Goal: Task Accomplishment & Management: Use online tool/utility

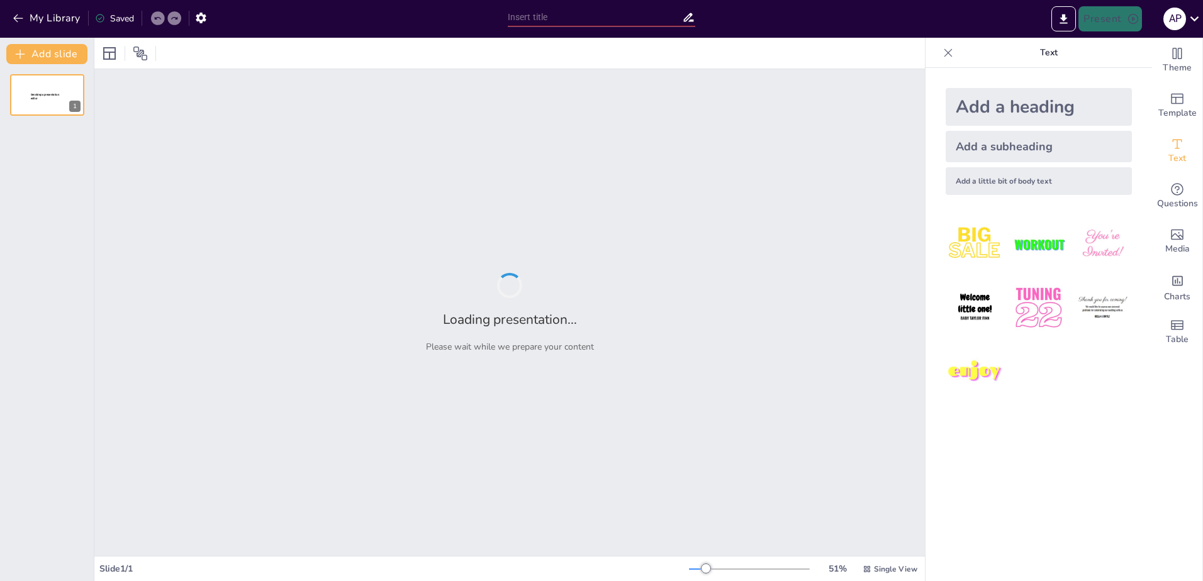
type input "New Sendsteps"
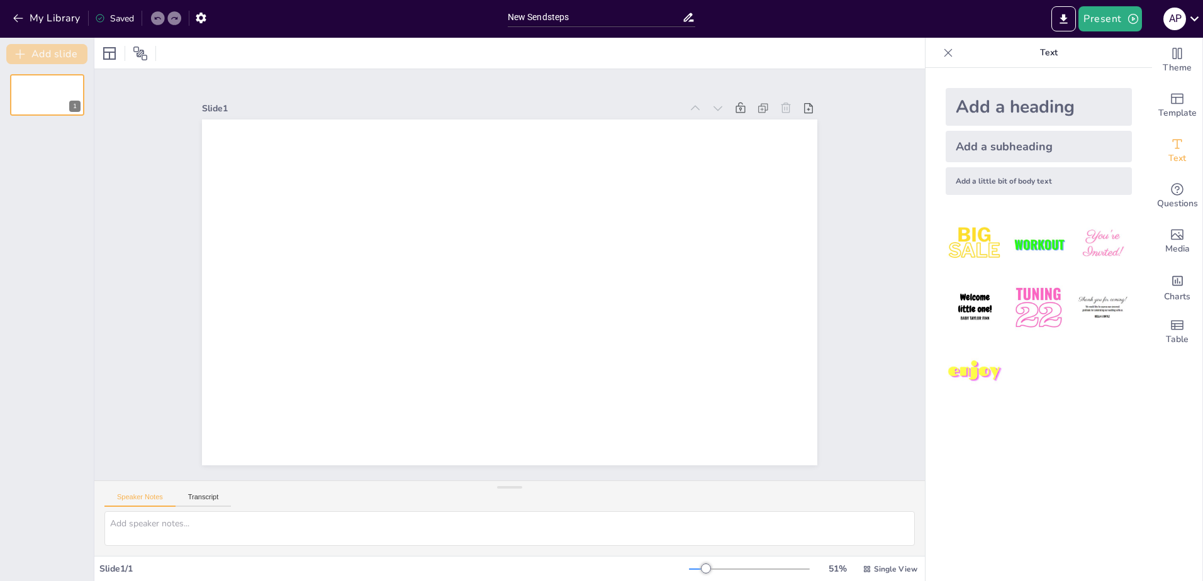
click at [55, 52] on button "Add slide" at bounding box center [46, 54] width 81 height 20
click at [722, 395] on icon at bounding box center [725, 399] width 7 height 9
click at [758, 81] on div "Slide 1 Slide 2" at bounding box center [509, 274] width 599 height 717
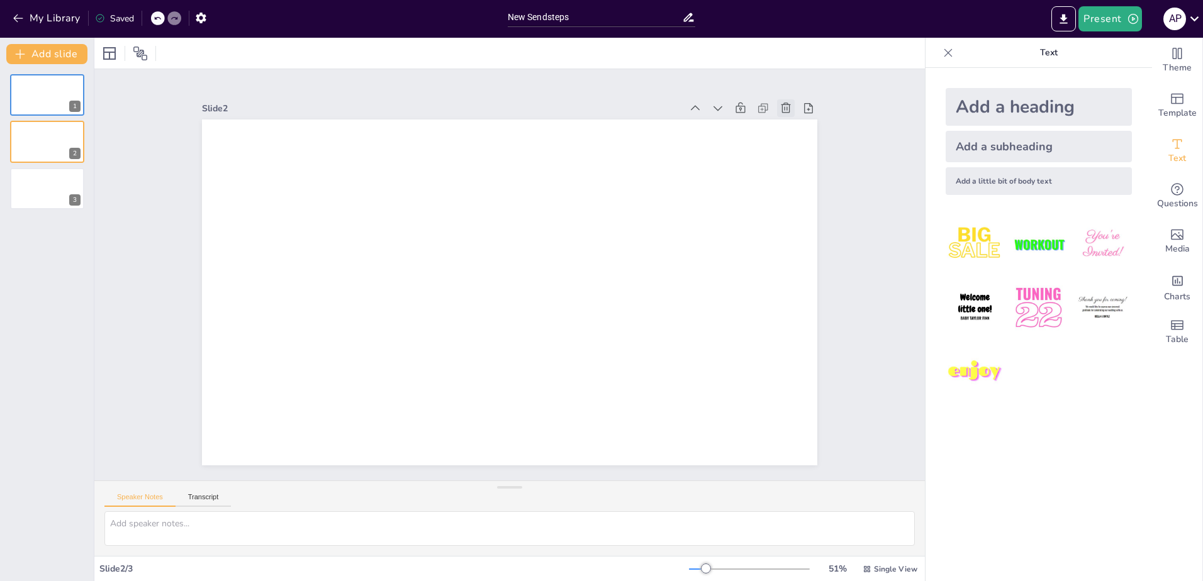
click at [812, 361] on icon at bounding box center [819, 368] width 14 height 14
click at [796, 131] on icon at bounding box center [801, 136] width 11 height 11
click at [377, 13] on icon at bounding box center [370, 6] width 14 height 14
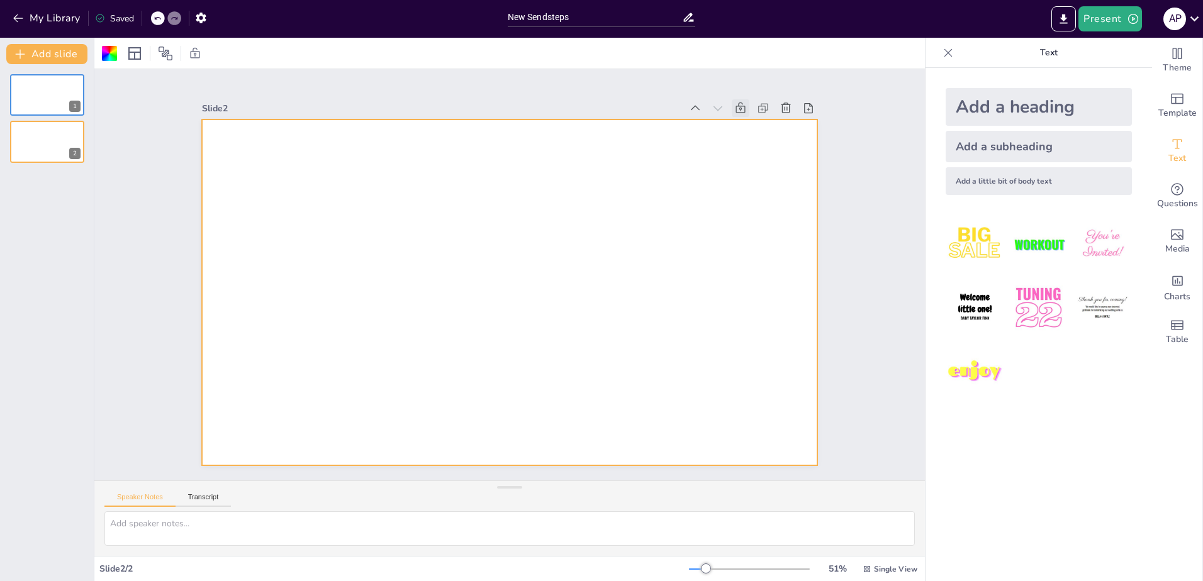
click at [518, 551] on icon at bounding box center [509, 560] width 18 height 18
click at [137, 51] on icon at bounding box center [134, 53] width 15 height 15
click at [159, 53] on icon at bounding box center [165, 53] width 15 height 15
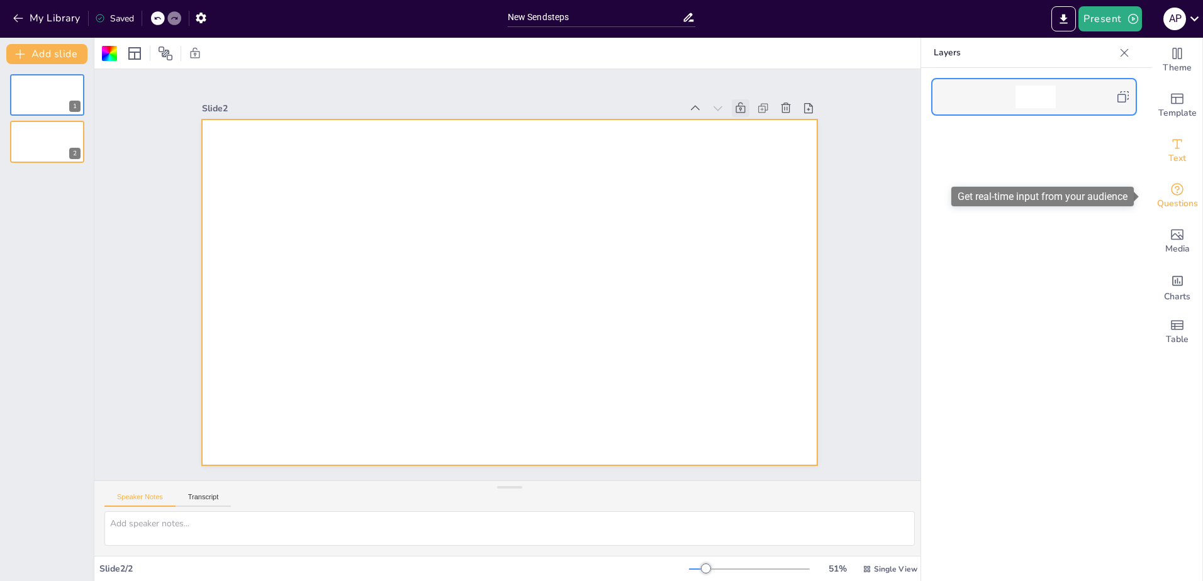
click at [1170, 197] on span "Questions" at bounding box center [1177, 204] width 41 height 14
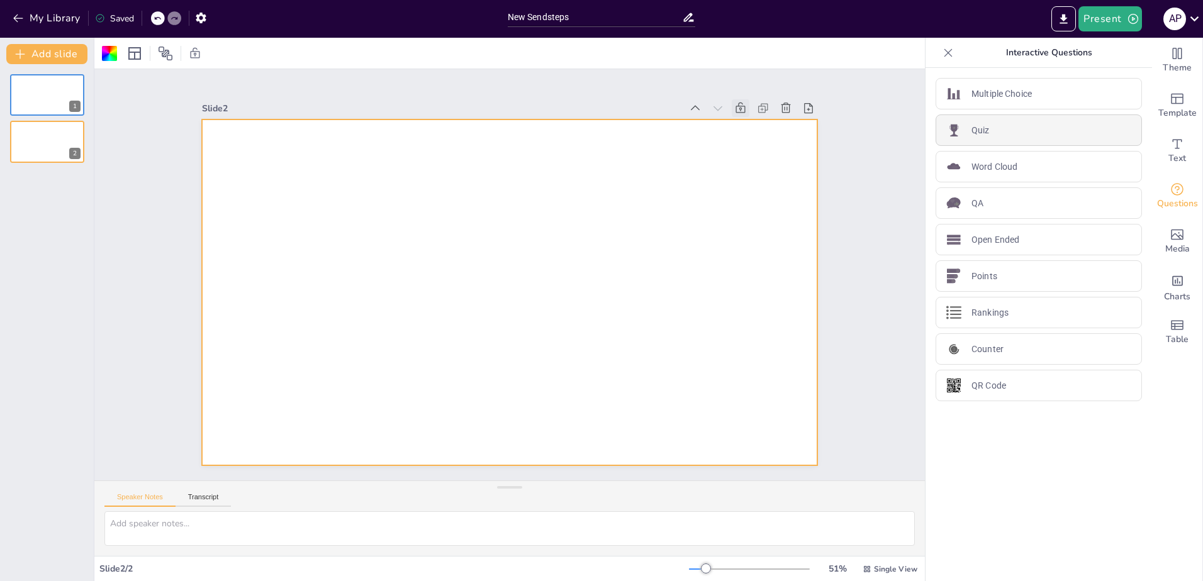
click at [993, 134] on div "Quiz" at bounding box center [1038, 129] width 206 height 31
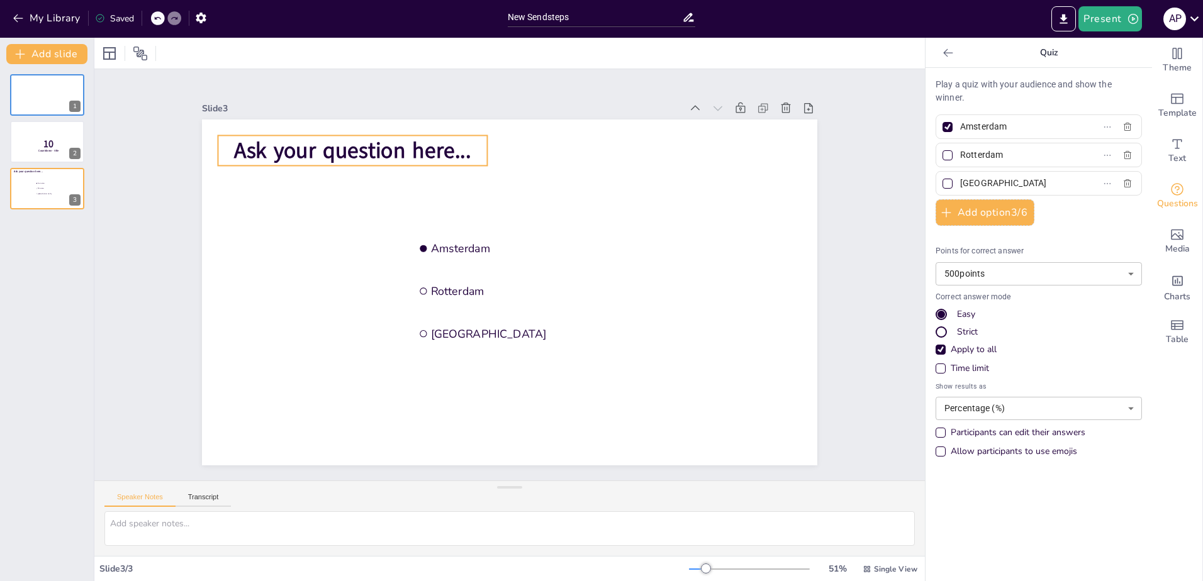
click at [389, 345] on span "Ask your question here..." at bounding box center [439, 462] width 101 height 235
click at [616, 143] on span "Ask your question here..." at bounding box center [706, 241] width 181 height 196
click at [589, 262] on span "Ask your question here..." at bounding box center [703, 323] width 228 height 123
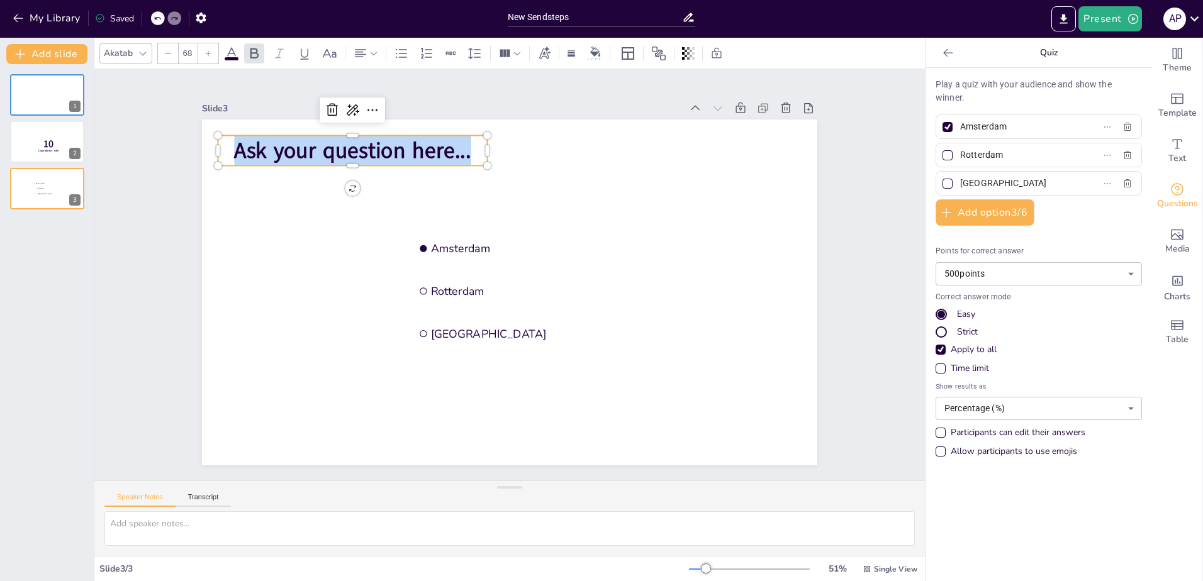
click at [279, 155] on span "Ask your question here..." at bounding box center [321, 205] width 235 height 101
click at [351, 142] on span "Ask your question here..." at bounding box center [455, 82] width 209 height 163
click at [621, 142] on span "Ask your question here..." at bounding box center [702, 220] width 163 height 209
click at [285, 198] on span "Ask your question here..." at bounding box center [310, 288] width 196 height 181
click at [445, 382] on span "Ask your question here..." at bounding box center [543, 472] width 196 height 181
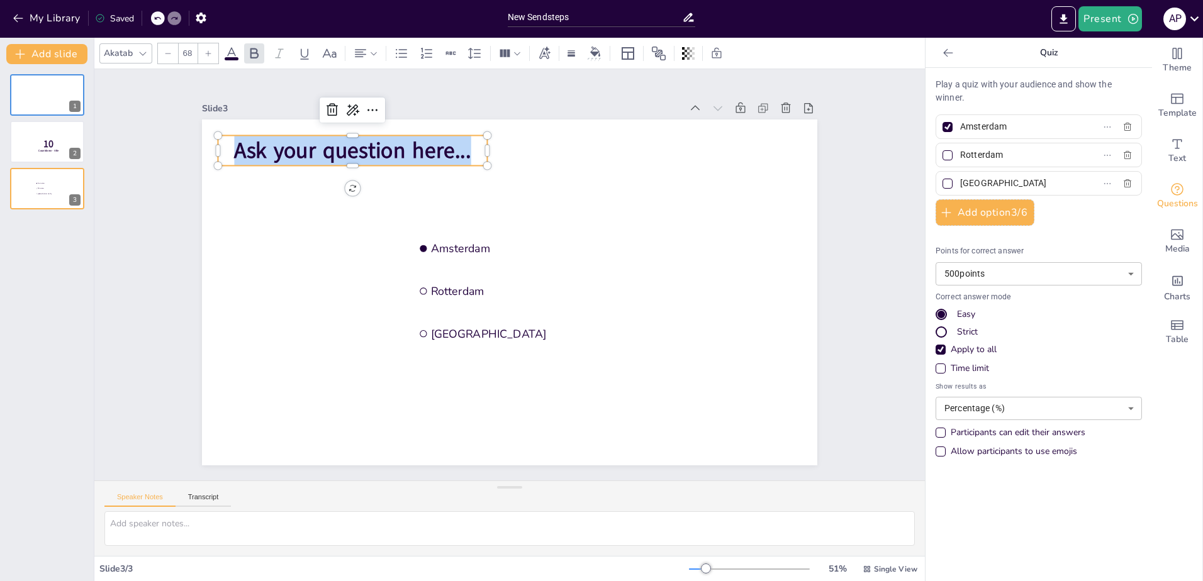
click at [285, 147] on span "Ask your question here..." at bounding box center [330, 186] width 238 height 79
click at [285, 174] on span "Ask your question here..." at bounding box center [311, 246] width 220 height 144
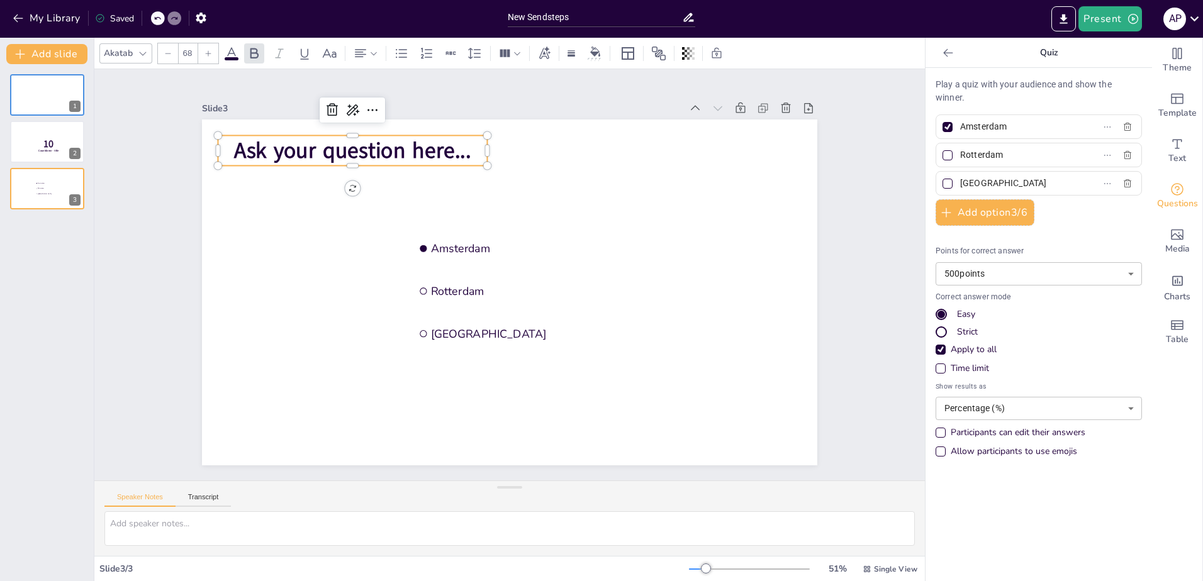
click at [518, 390] on span "Ask your question here..." at bounding box center [637, 429] width 238 height 78
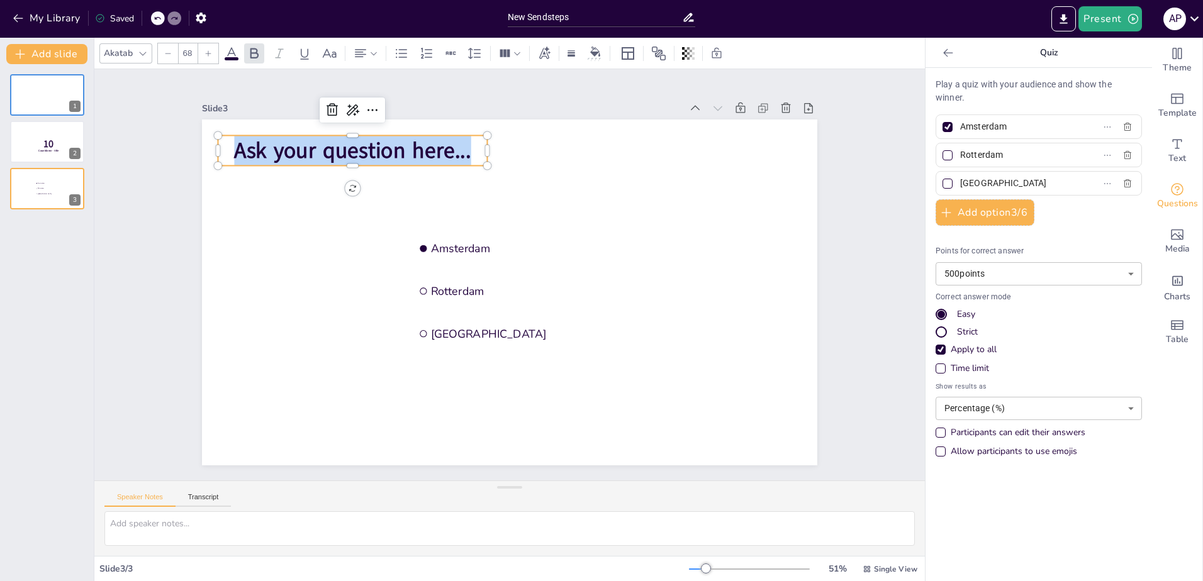
click at [625, 151] on span "Ask your question here..." at bounding box center [686, 181] width 123 height 228
click at [1000, 80] on p "Play a quiz with your audience and show the winner." at bounding box center [1038, 91] width 206 height 26
click at [1174, 145] on icon "Add text boxes" at bounding box center [1176, 144] width 15 height 15
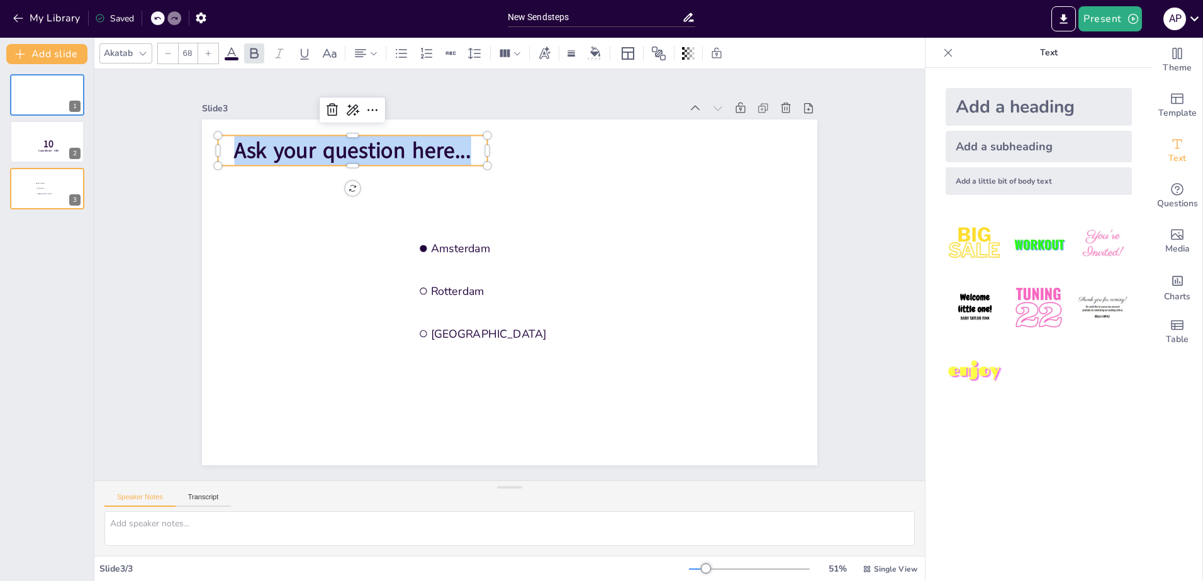
click at [618, 149] on span "Ask your question here..." at bounding box center [633, 117] width 30 height 237
click at [616, 149] on span "Ask your question here..." at bounding box center [706, 241] width 181 height 196
click at [313, 164] on span "Ask your question here..." at bounding box center [315, 225] width 228 height 123
click at [376, 325] on span "Ask your question here..." at bounding box center [403, 444] width 54 height 238
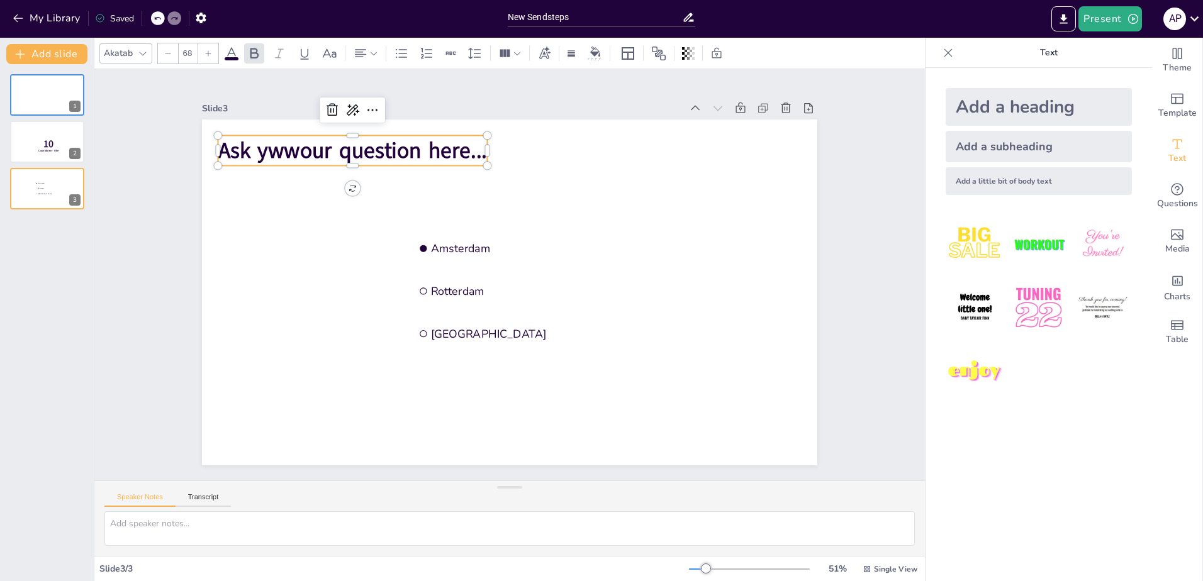
click at [285, 211] on span "Ask ywwour question here..." at bounding box center [317, 328] width 182 height 235
click at [392, 340] on span "Ask ywwour question here..." at bounding box center [460, 469] width 137 height 258
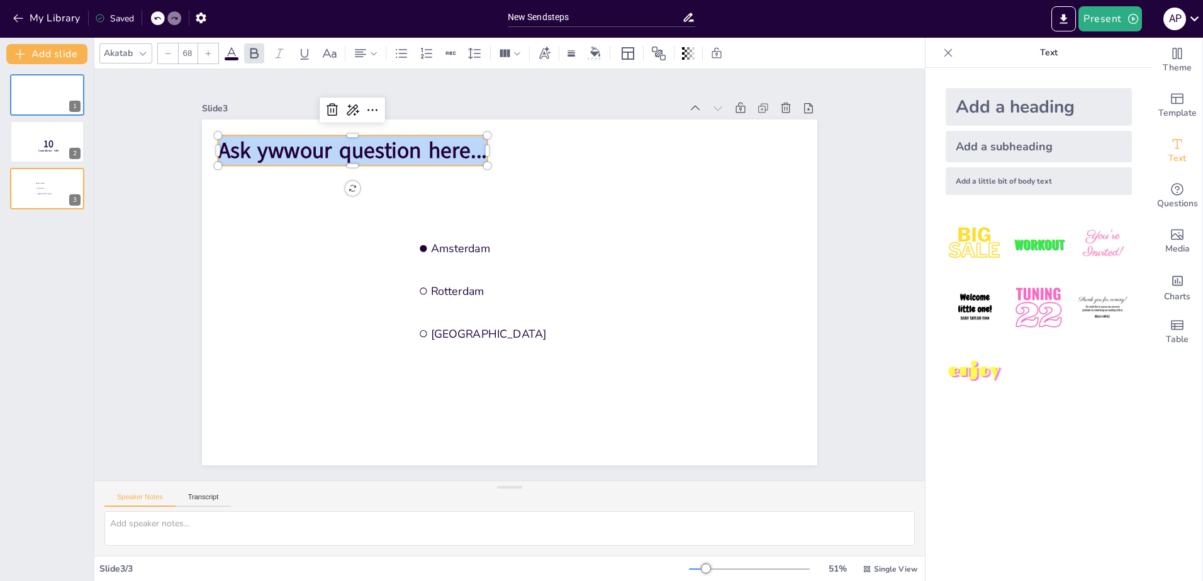
click at [285, 147] on span "Ask ywwour question here..." at bounding box center [340, 168] width 271 height 58
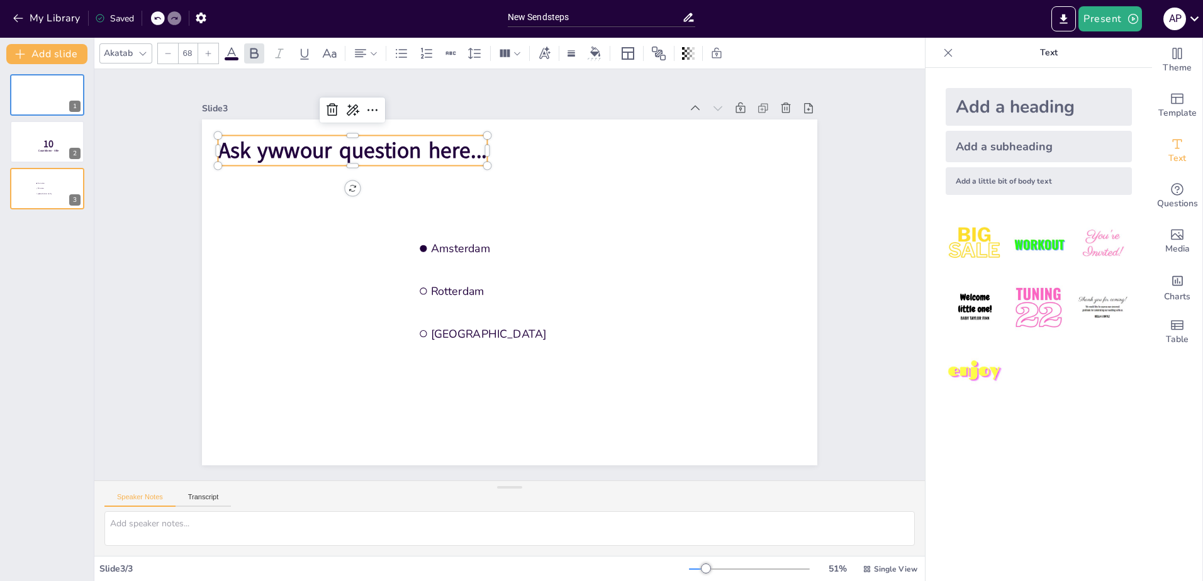
click at [446, 377] on span "Ask ywwour question here..." at bounding box center [563, 468] width 235 height 182
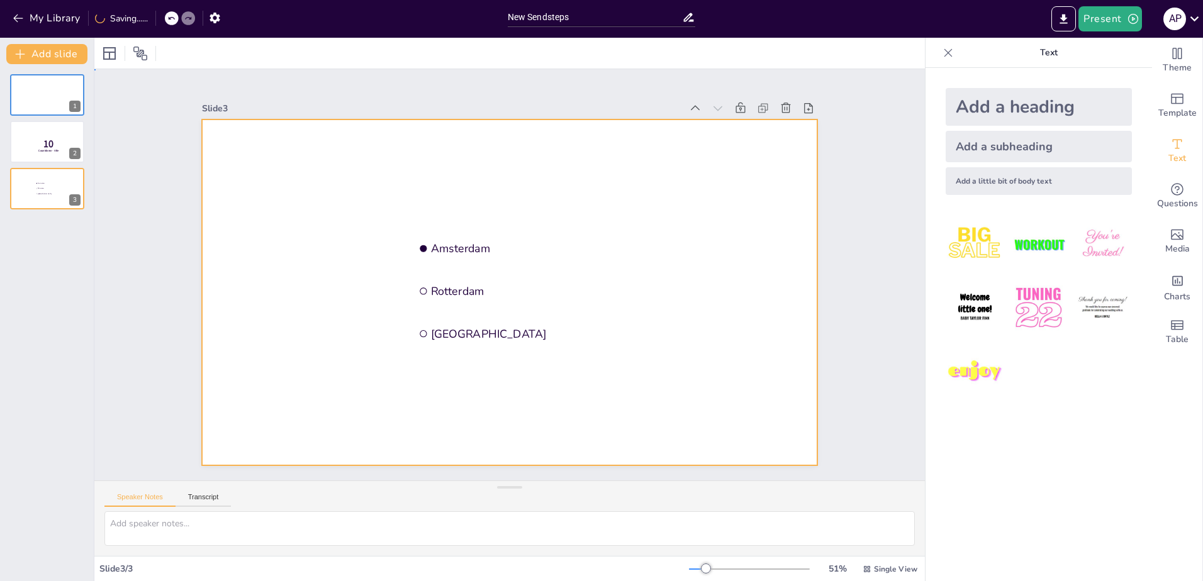
click at [282, 141] on div at bounding box center [492, 269] width 519 height 692
click at [30, 139] on div at bounding box center [46, 142] width 75 height 43
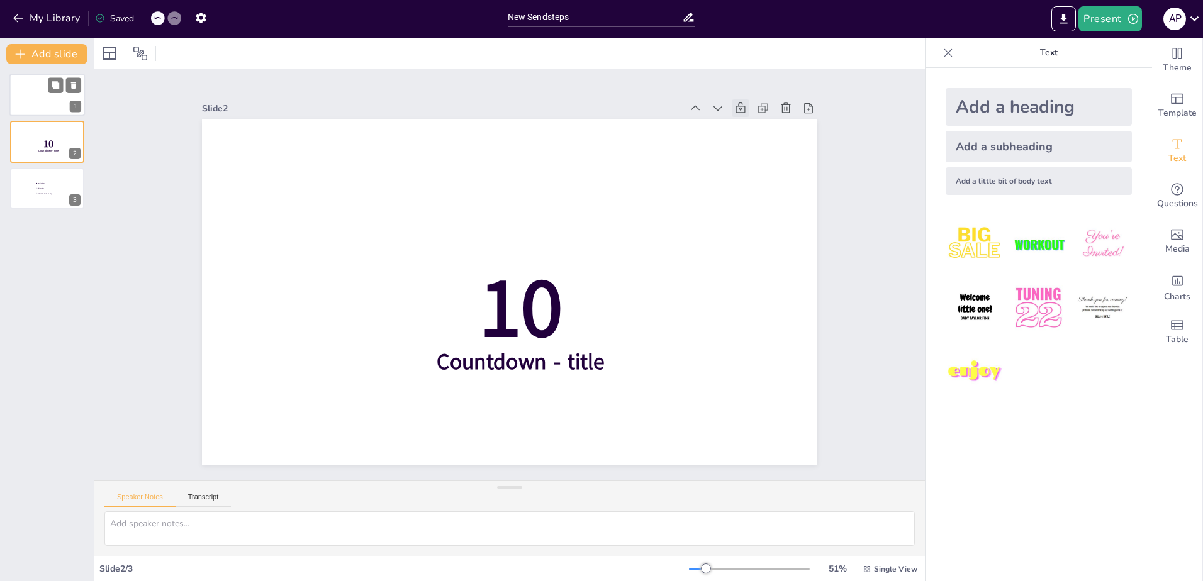
click at [43, 97] on div at bounding box center [46, 95] width 75 height 43
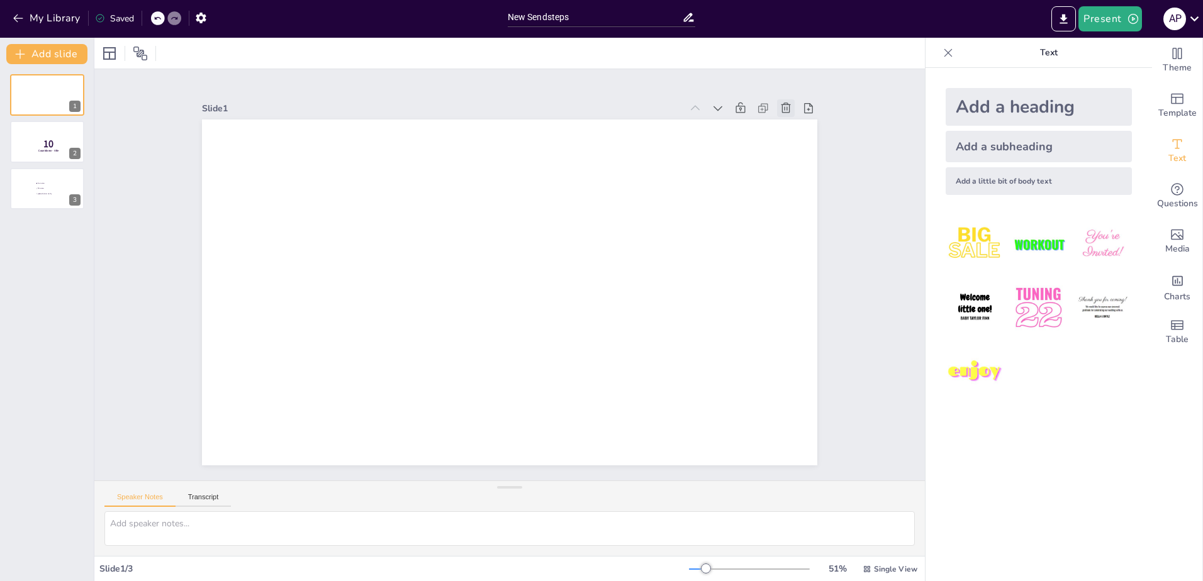
click at [240, 436] on icon at bounding box center [234, 442] width 13 height 13
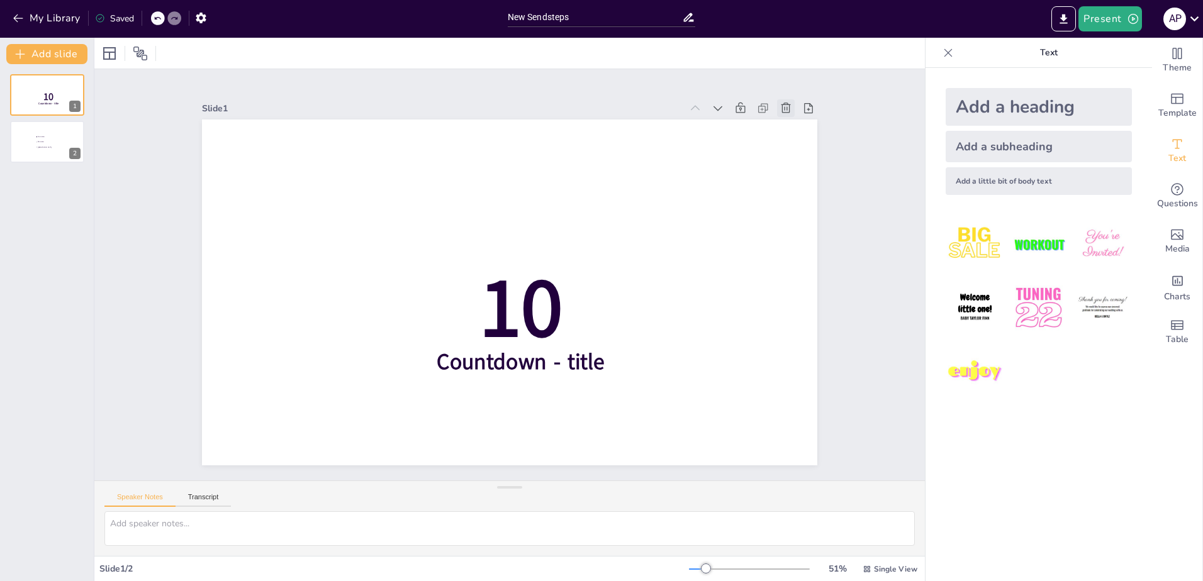
click at [711, 525] on icon at bounding box center [705, 532] width 14 height 14
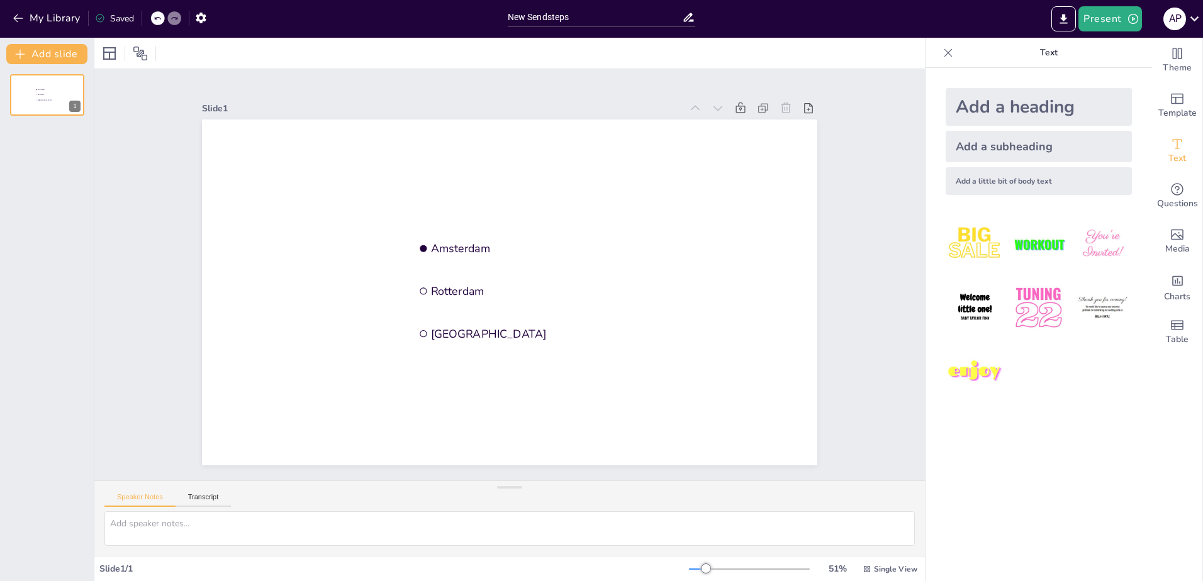
click at [362, 549] on icon at bounding box center [353, 557] width 17 height 17
click at [176, 261] on icon at bounding box center [167, 269] width 17 height 17
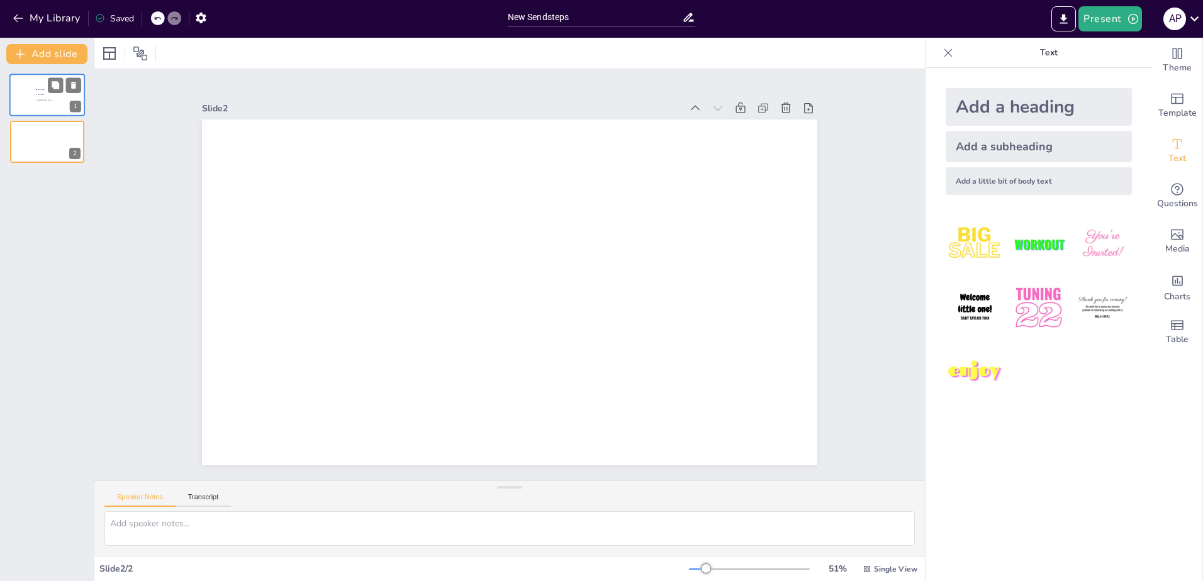
click at [43, 91] on li "Amsterdam" at bounding box center [54, 89] width 38 height 5
click at [738, 503] on icon at bounding box center [730, 510] width 15 height 15
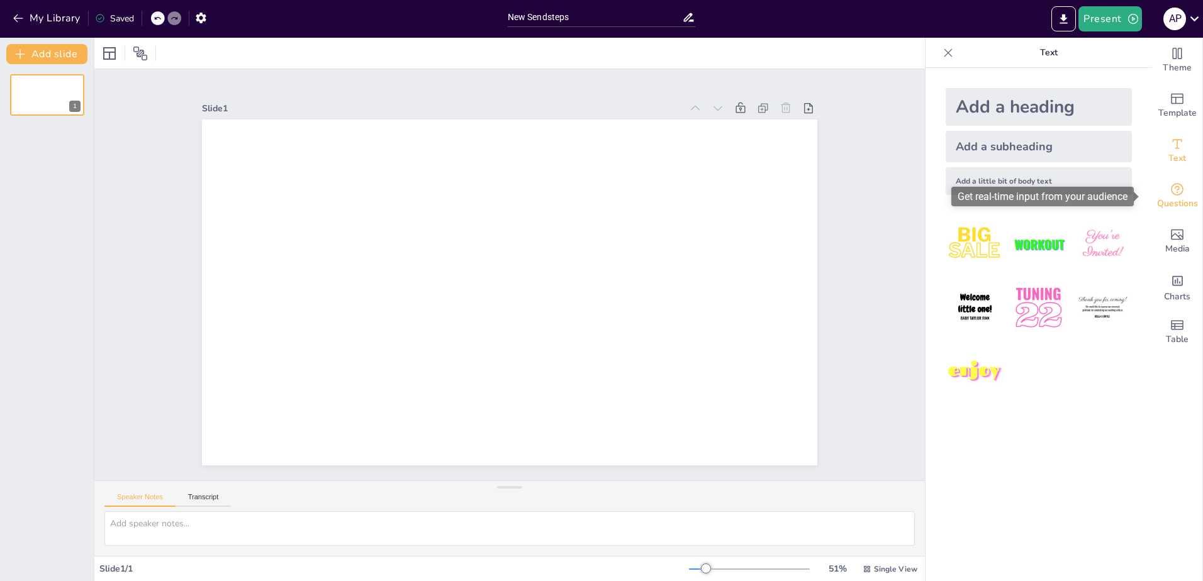
click at [1169, 182] on icon "Get real-time input from your audience" at bounding box center [1176, 189] width 15 height 15
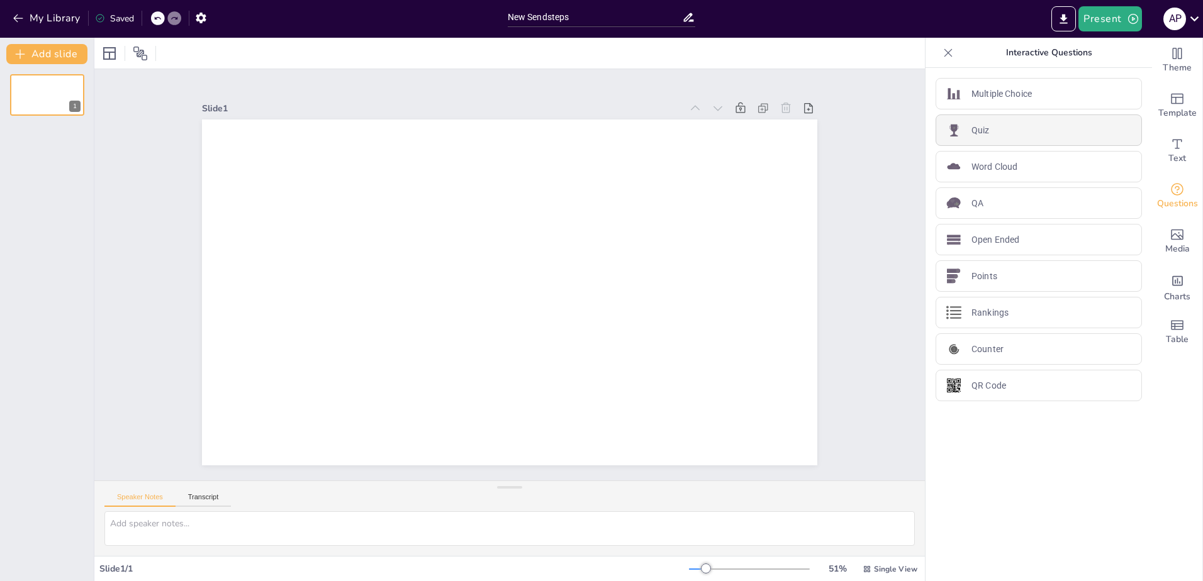
click at [976, 130] on p "Quiz" at bounding box center [980, 130] width 18 height 13
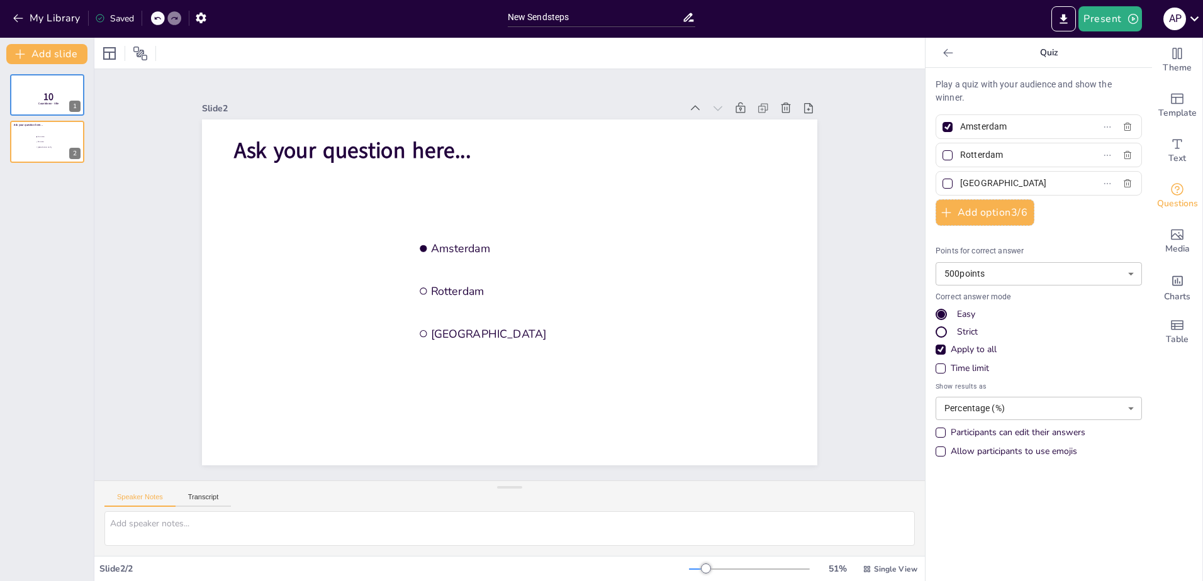
click at [1000, 86] on p "Play a quiz with your audience and show the winner." at bounding box center [1038, 91] width 206 height 26
click at [303, 254] on span "Ask your question here..." at bounding box center [332, 368] width 123 height 228
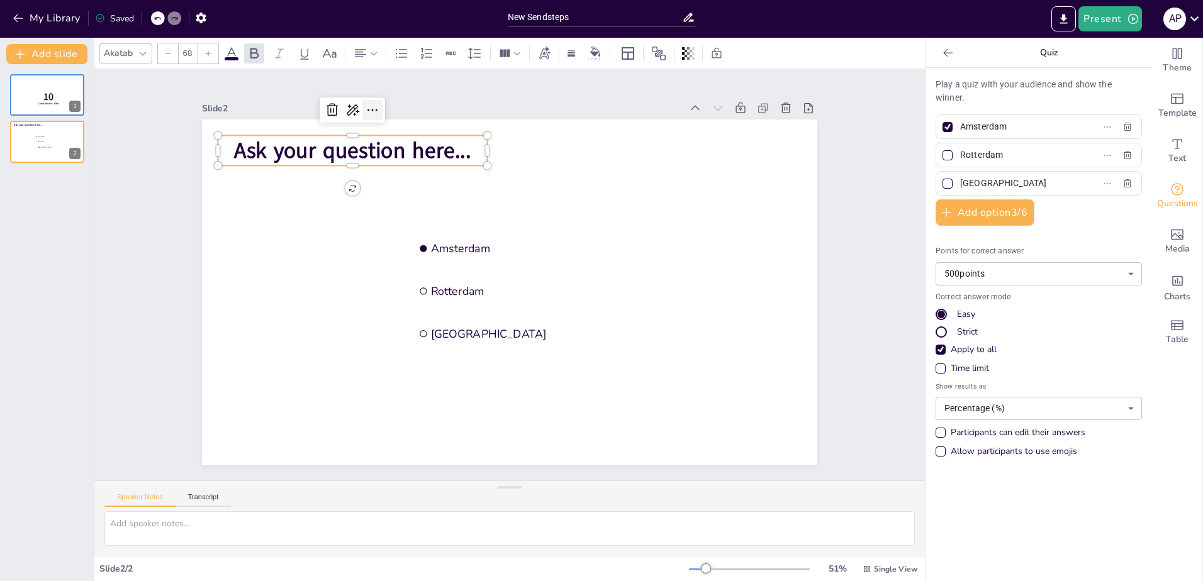
click at [700, 338] on icon at bounding box center [710, 348] width 21 height 21
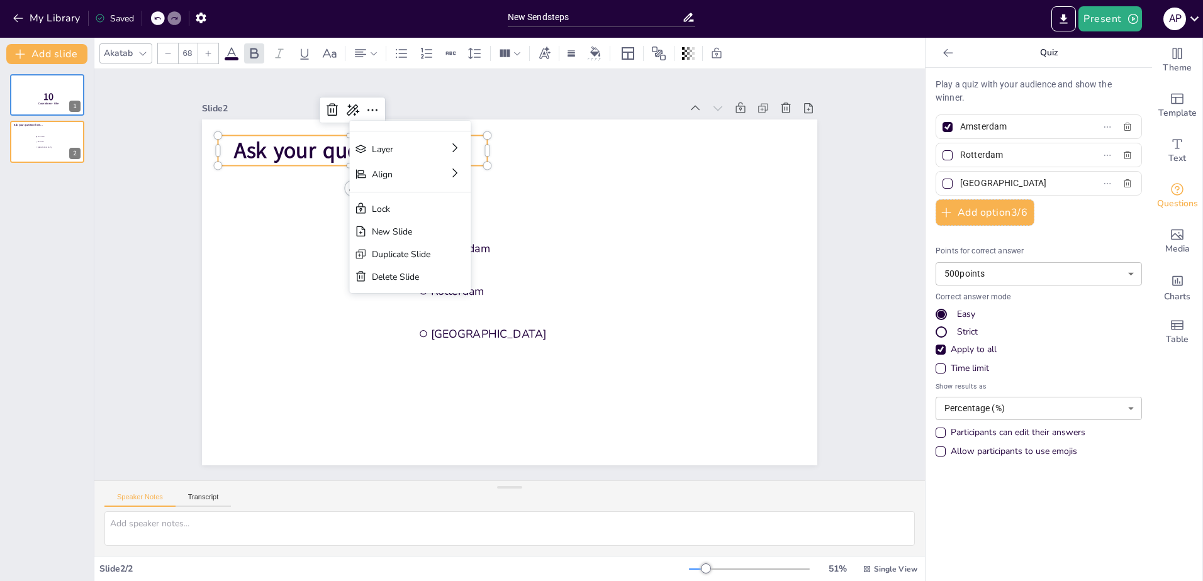
click at [316, 284] on span "Ask your question here..." at bounding box center [355, 403] width 78 height 238
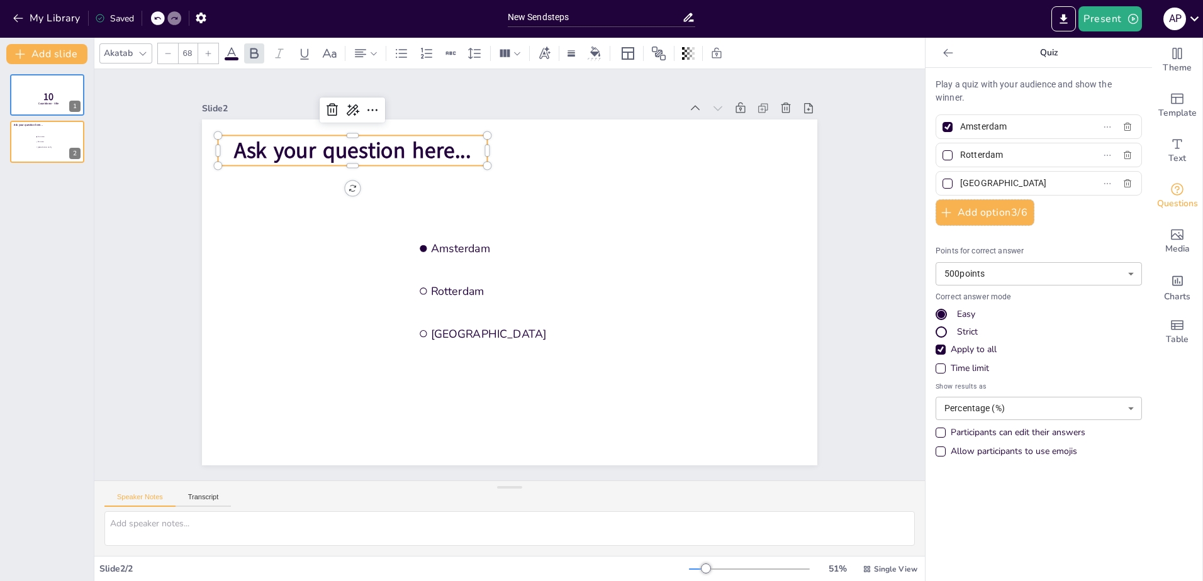
click at [619, 150] on span "Ask your question here..." at bounding box center [634, 117] width 30 height 237
click at [616, 143] on span "Ask your question here..." at bounding box center [706, 241] width 181 height 196
click at [227, 211] on span "Ask your question here..." at bounding box center [312, 309] width 181 height 196
click at [351, 147] on span "Ask your question here..." at bounding box center [455, 82] width 209 height 163
click at [292, 269] on span "Ask your question here..." at bounding box center [342, 386] width 101 height 235
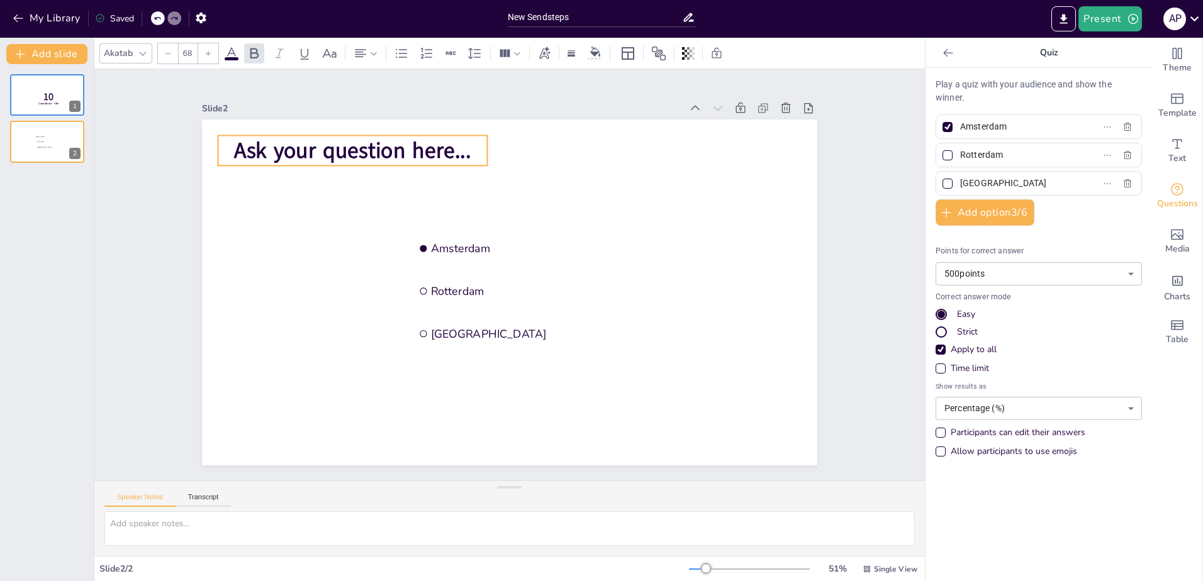
click at [232, 53] on icon at bounding box center [231, 53] width 11 height 12
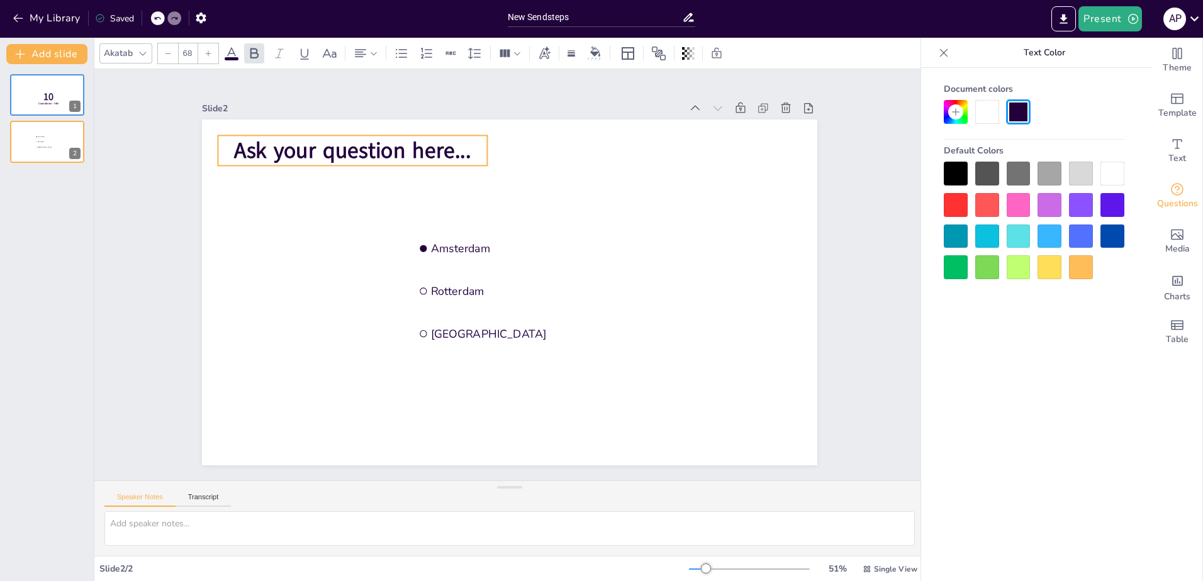
click at [232, 56] on icon at bounding box center [231, 53] width 15 height 15
click at [1168, 157] on span "Text" at bounding box center [1177, 159] width 18 height 14
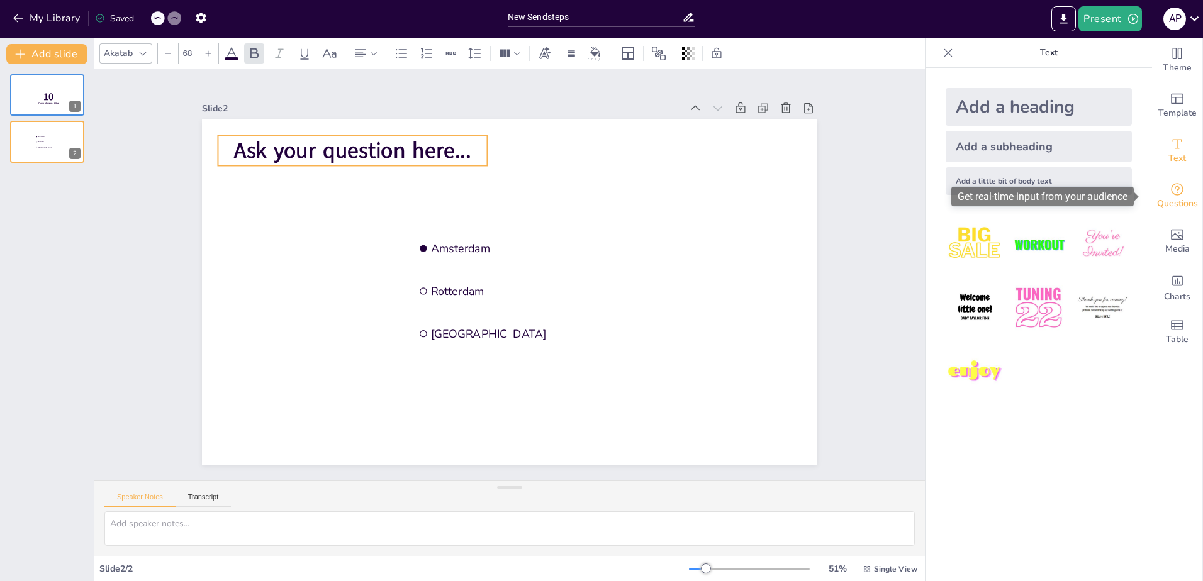
click at [1171, 198] on span "Questions" at bounding box center [1177, 204] width 41 height 14
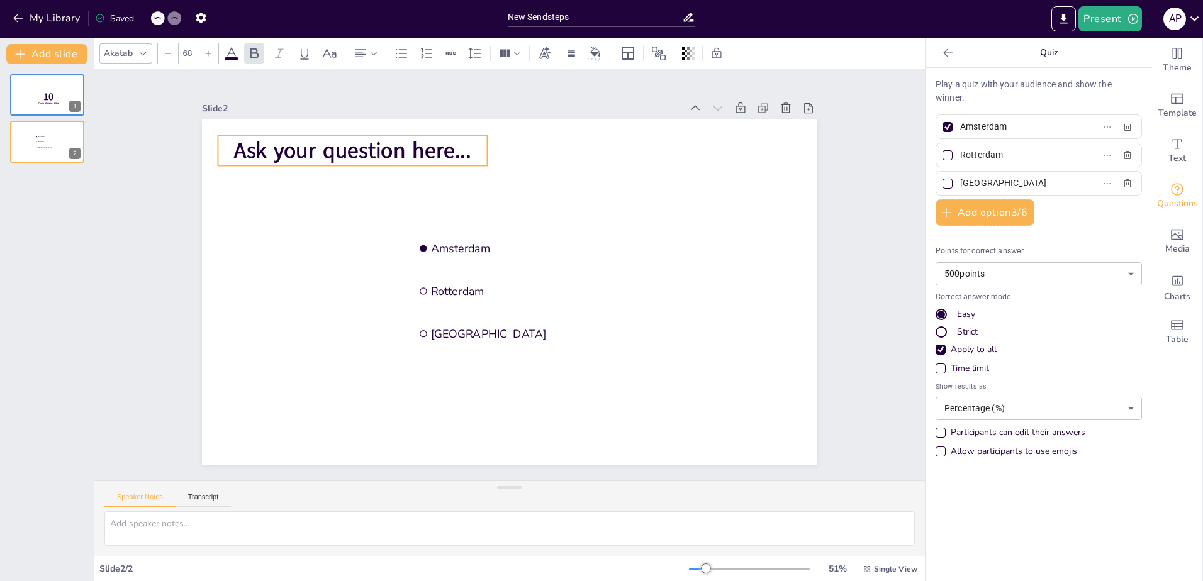
click at [990, 130] on input "Amsterdam" at bounding box center [1018, 127] width 117 height 18
click at [1122, 129] on icon "button" at bounding box center [1127, 127] width 10 height 10
checkbox input "false"
type input "Rotterdam"
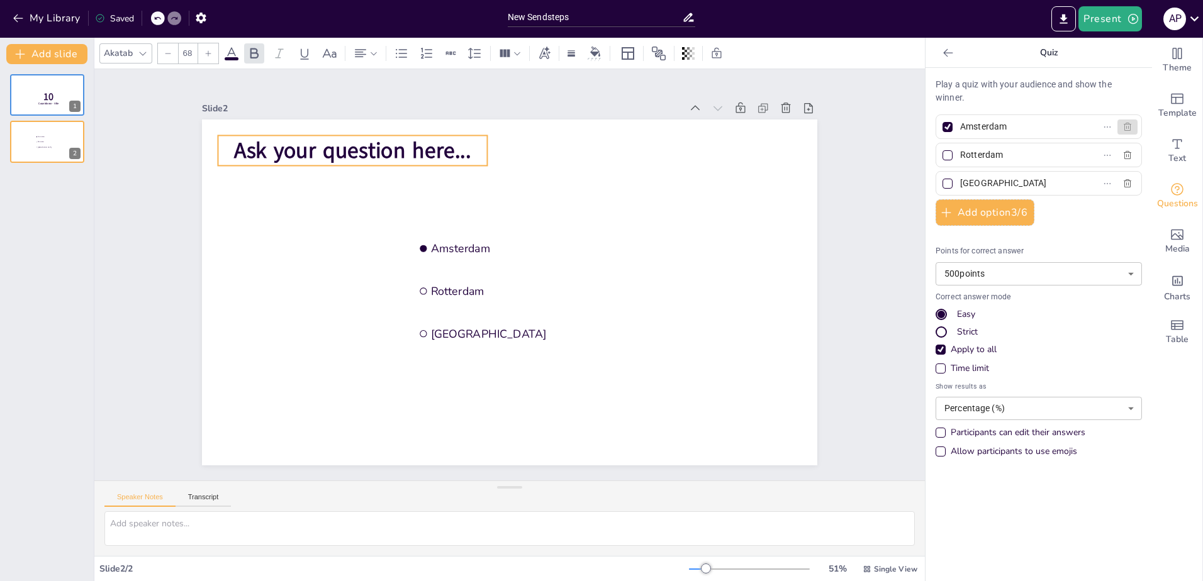
type input "[GEOGRAPHIC_DATA]"
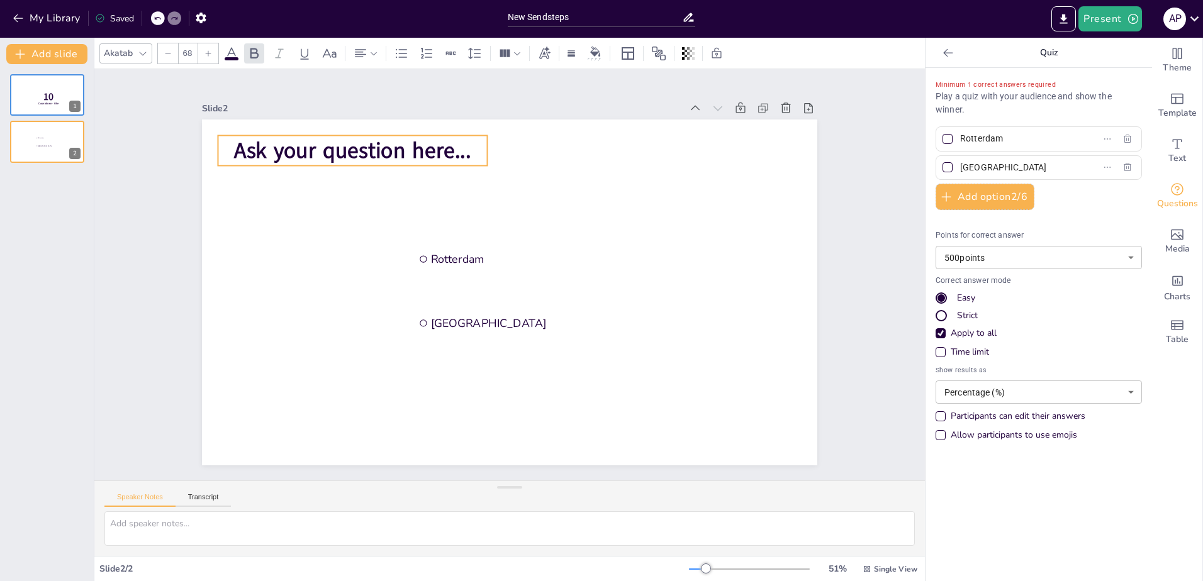
click at [1117, 129] on div "Rotterdam" at bounding box center [1038, 138] width 206 height 25
click at [995, 198] on button "Add option 2 / 6" at bounding box center [984, 197] width 99 height 26
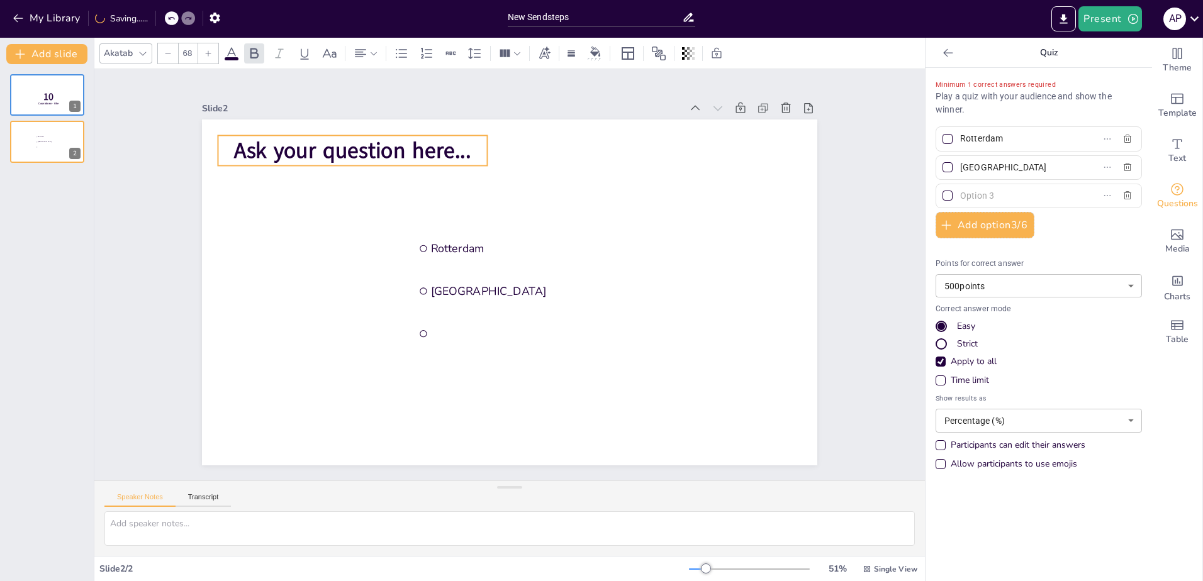
click at [995, 196] on input "text" at bounding box center [1018, 196] width 117 height 18
click at [968, 191] on input "text" at bounding box center [1018, 196] width 117 height 18
type input "Keep it Simple"
click at [987, 149] on div "Rotterdam" at bounding box center [1038, 138] width 206 height 25
click at [988, 138] on input "Rotterdam" at bounding box center [1018, 139] width 117 height 18
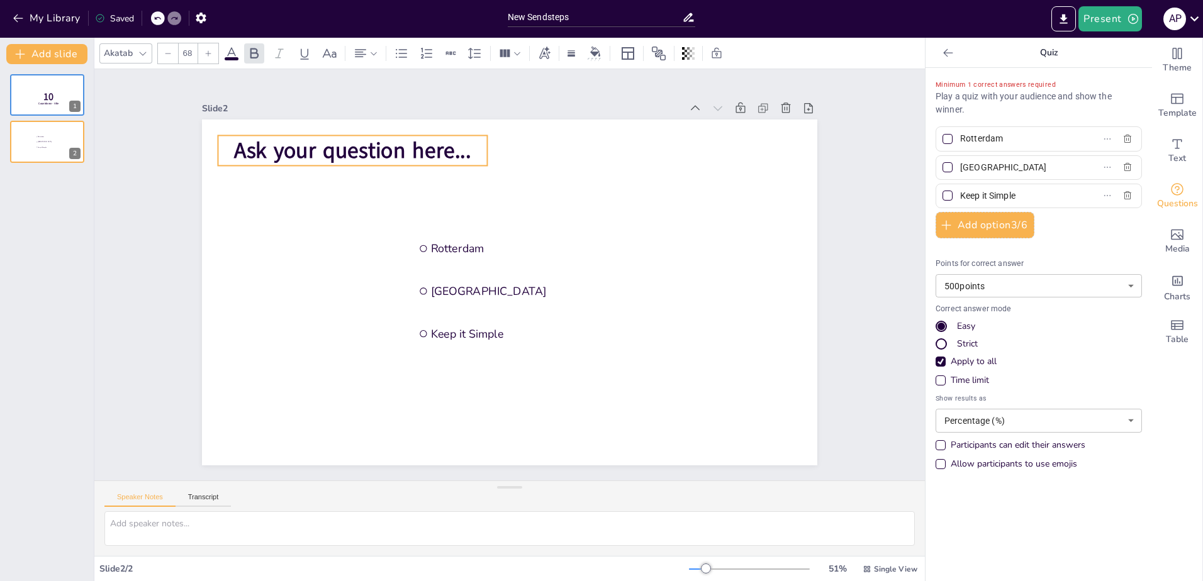
drag, startPoint x: 997, startPoint y: 140, endPoint x: 948, endPoint y: 140, distance: 49.1
click at [955, 140] on span "Rotterdam" at bounding box center [1013, 139] width 117 height 18
click at [960, 140] on input "Rotterdam" at bounding box center [1018, 139] width 117 height 18
type input "Own it"
drag, startPoint x: 1004, startPoint y: 170, endPoint x: 923, endPoint y: 167, distance: 81.2
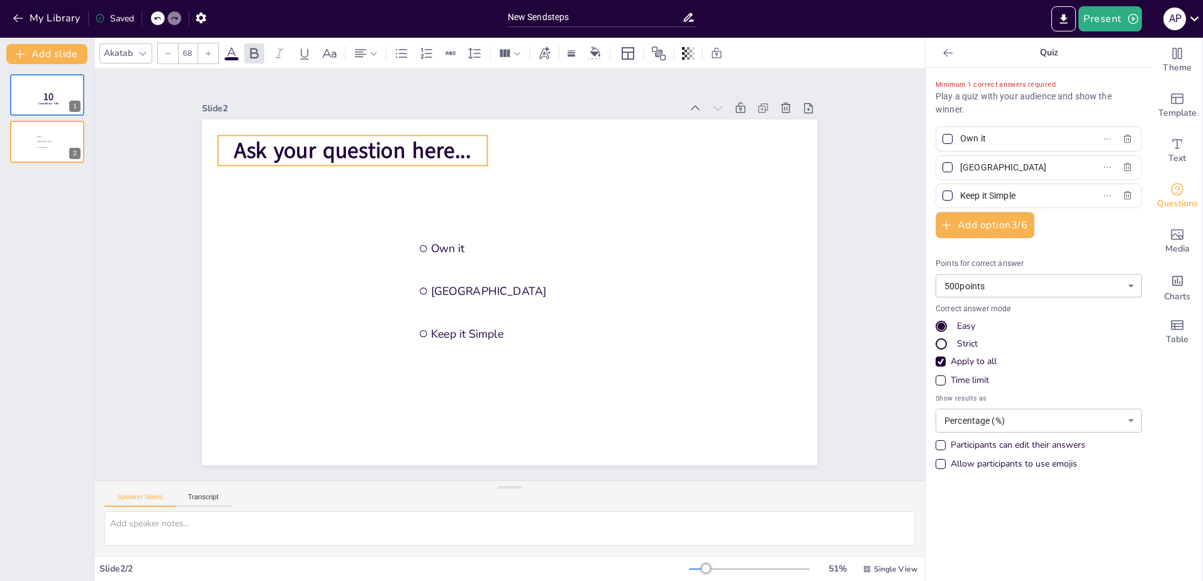
click at [925, 167] on div "Minimum 1 correct answers required Play a quiz with your audience and show the …" at bounding box center [1038, 324] width 226 height 513
type input "Work together"
click at [968, 229] on button "Add option 3 / 6" at bounding box center [984, 225] width 99 height 26
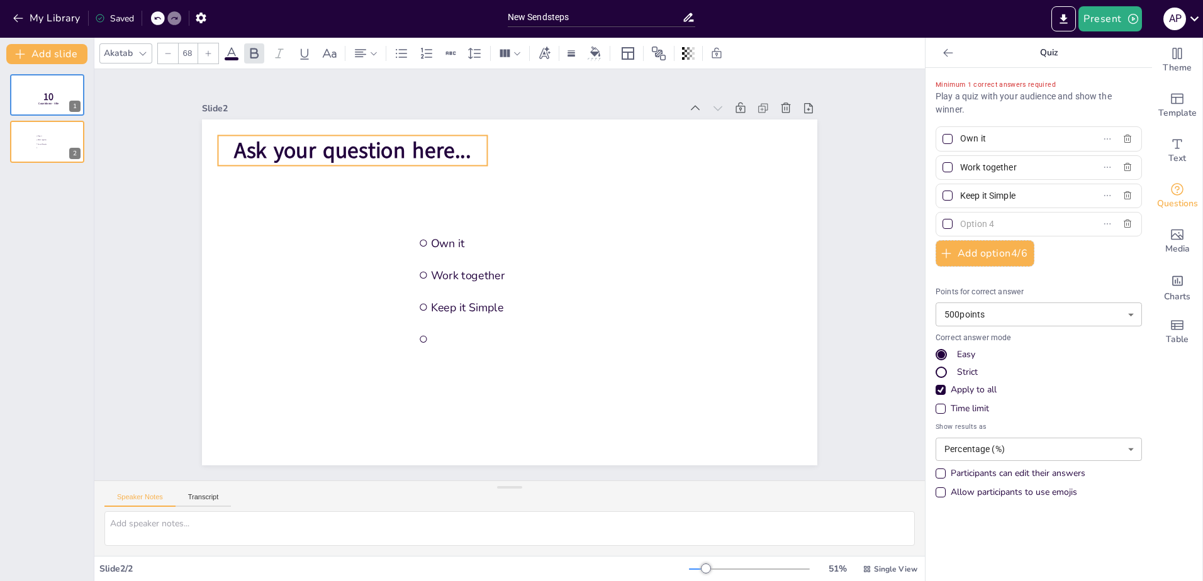
click at [970, 223] on input "text" at bounding box center [1018, 224] width 117 height 18
type input "Be ambitious"
click at [958, 96] on p "Play a quiz with your audience and show the winner." at bounding box center [1038, 103] width 206 height 26
click at [339, 254] on span "Ask your question here..." at bounding box center [332, 368] width 123 height 228
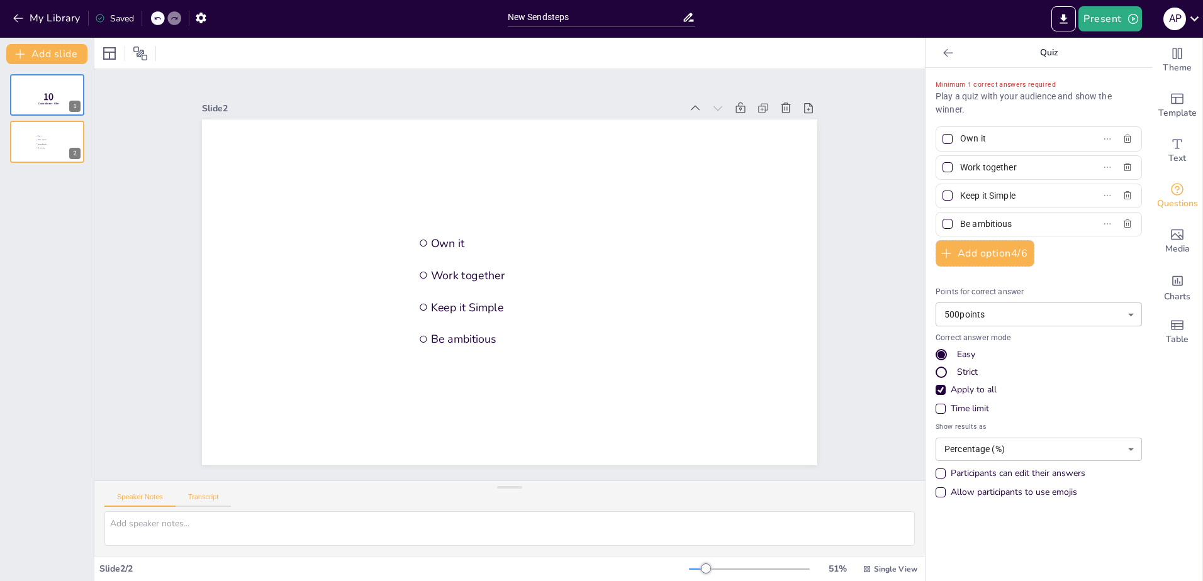
click at [199, 496] on button "Transcript" at bounding box center [204, 500] width 56 height 14
click at [148, 498] on button "Speaker Notes" at bounding box center [139, 500] width 71 height 14
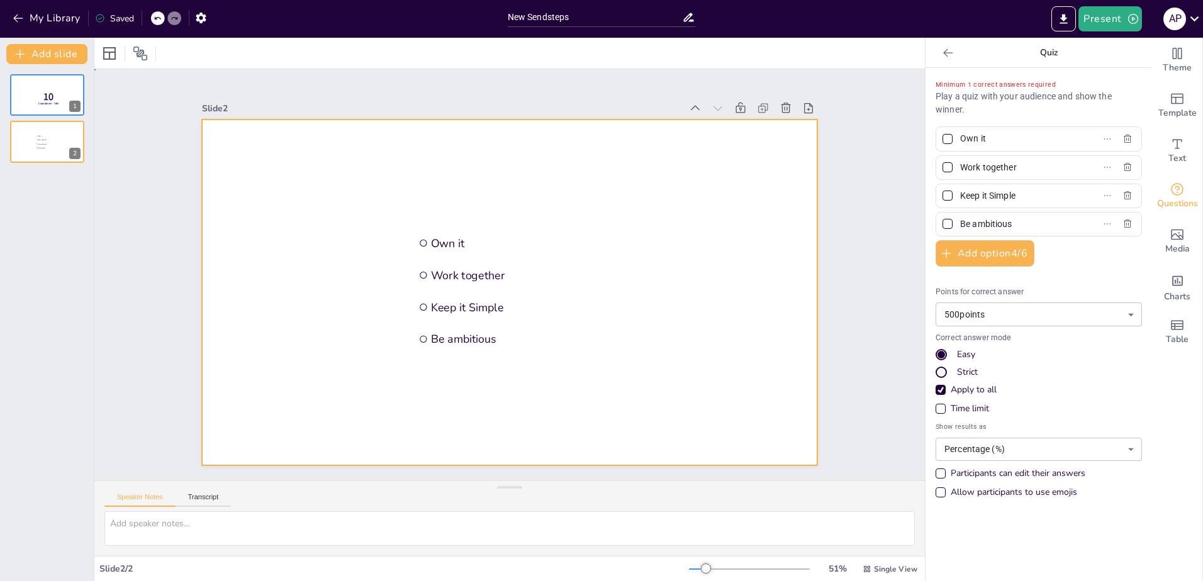
drag, startPoint x: 235, startPoint y: 128, endPoint x: 234, endPoint y: 135, distance: 6.9
click at [234, 130] on div at bounding box center [494, 267] width 566 height 703
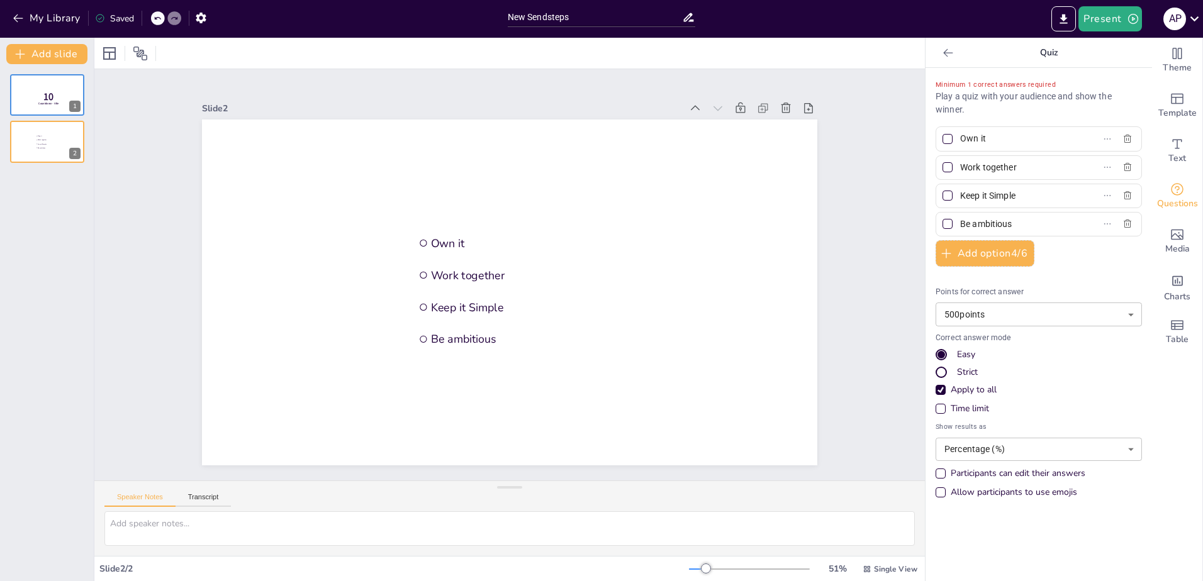
click at [267, 142] on div at bounding box center [527, 269] width 520 height 692
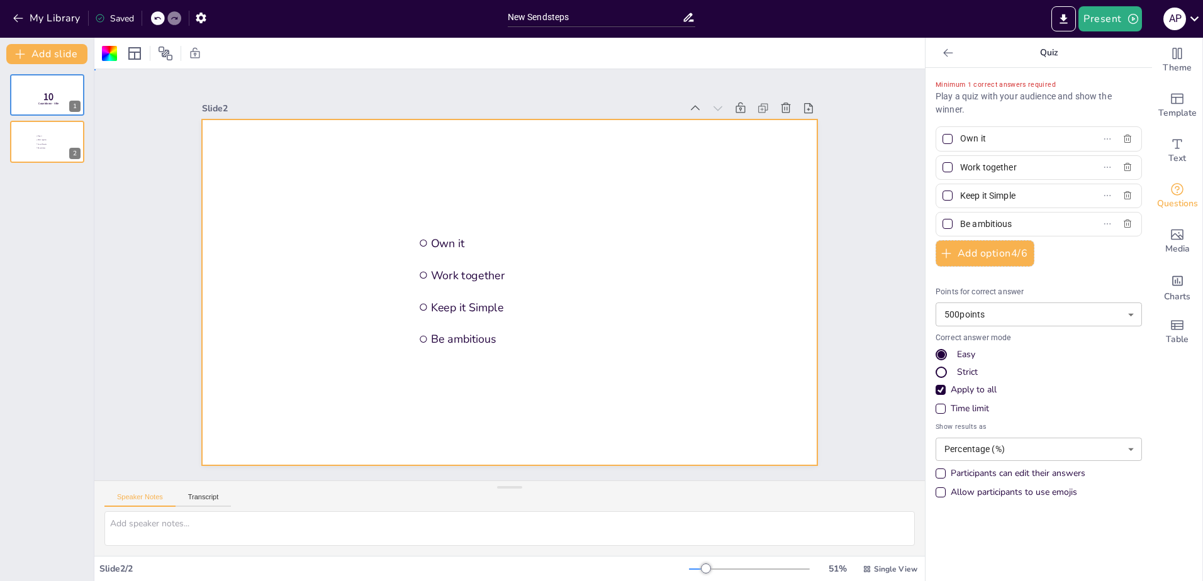
click at [259, 142] on div at bounding box center [492, 272] width 466 height 674
click at [237, 142] on div at bounding box center [518, 259] width 706 height 607
click at [1171, 143] on icon "Add text boxes" at bounding box center [1176, 144] width 15 height 15
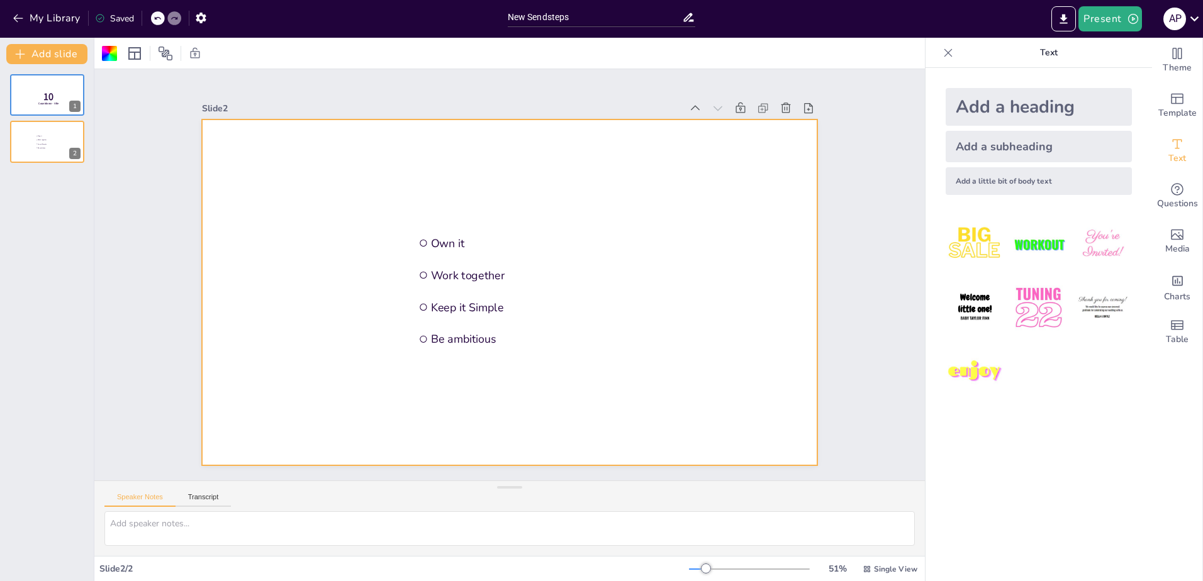
click at [237, 128] on div at bounding box center [495, 284] width 608 height 706
click at [233, 138] on div at bounding box center [502, 291] width 703 height 566
click at [1169, 193] on icon "Get real-time input from your audience" at bounding box center [1176, 189] width 15 height 15
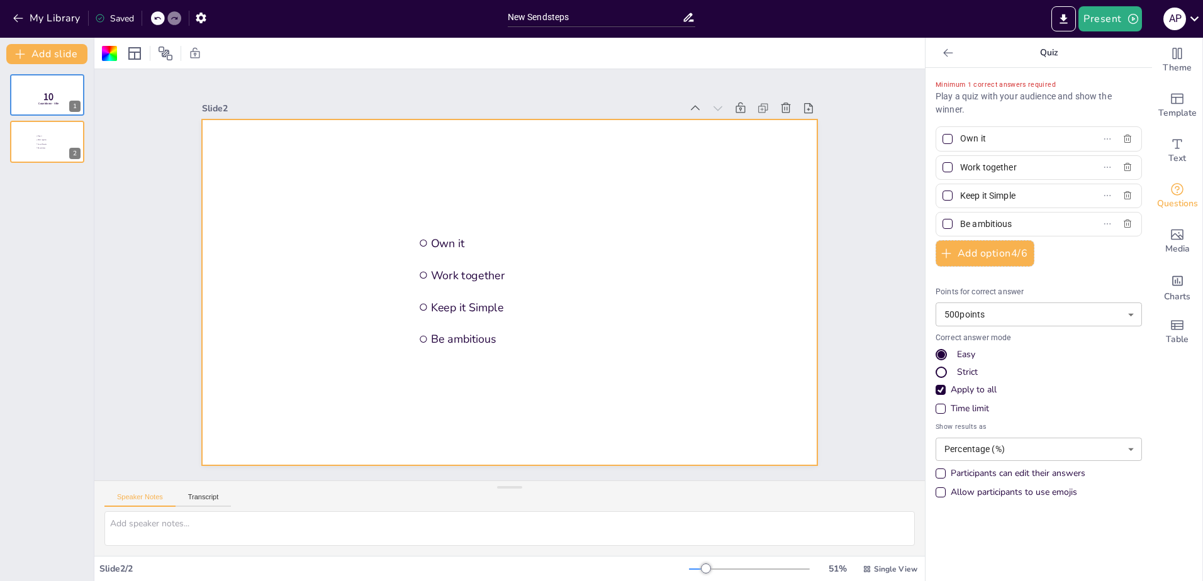
click at [993, 56] on p "Quiz" at bounding box center [1048, 53] width 181 height 30
click at [1024, 47] on p "Quiz" at bounding box center [1048, 53] width 181 height 30
click at [984, 94] on p "Play a quiz with your audience and show the winner." at bounding box center [1038, 103] width 206 height 26
click at [965, 83] on span "Minimum 1 correct answers required" at bounding box center [995, 85] width 120 height 8
click at [603, 145] on div at bounding box center [527, 269] width 520 height 692
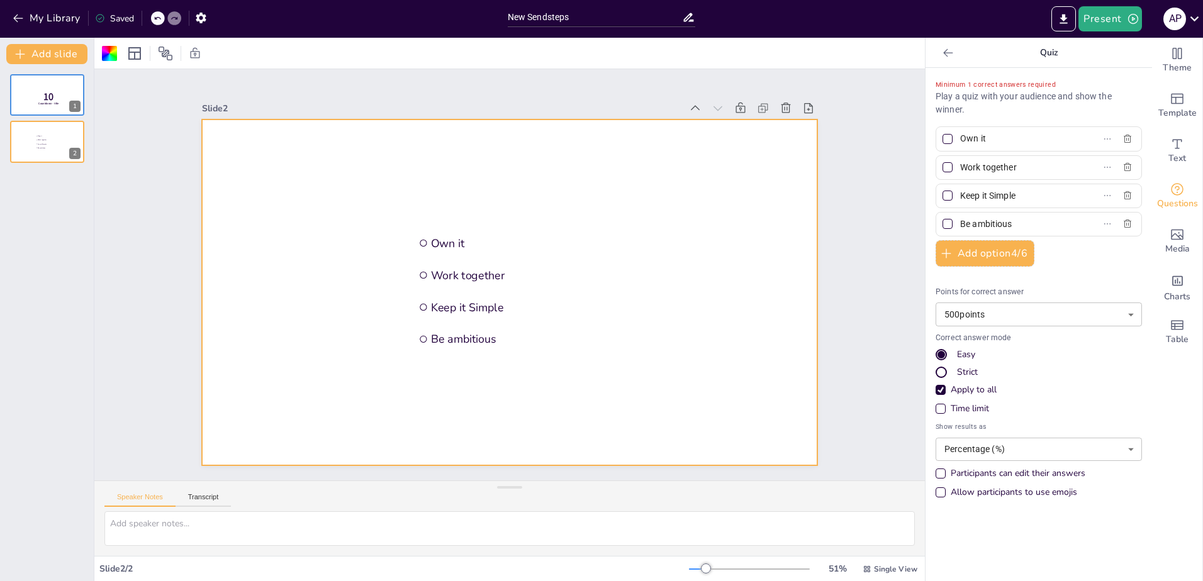
click at [312, 150] on div at bounding box center [526, 282] width 566 height 703
click at [44, 83] on div at bounding box center [46, 95] width 75 height 43
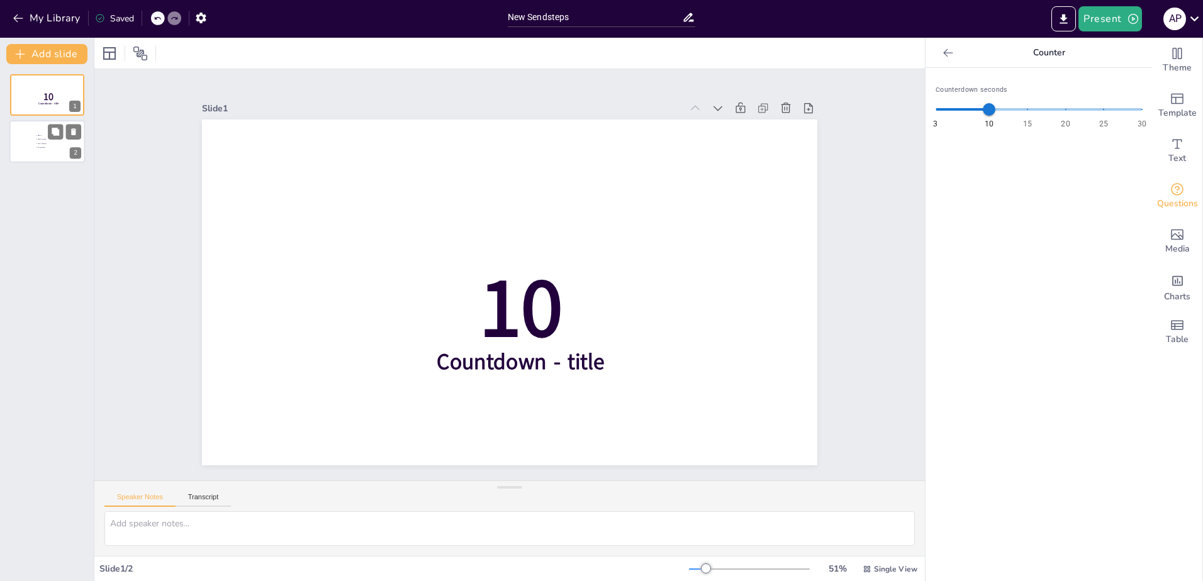
click at [31, 140] on div at bounding box center [46, 142] width 75 height 43
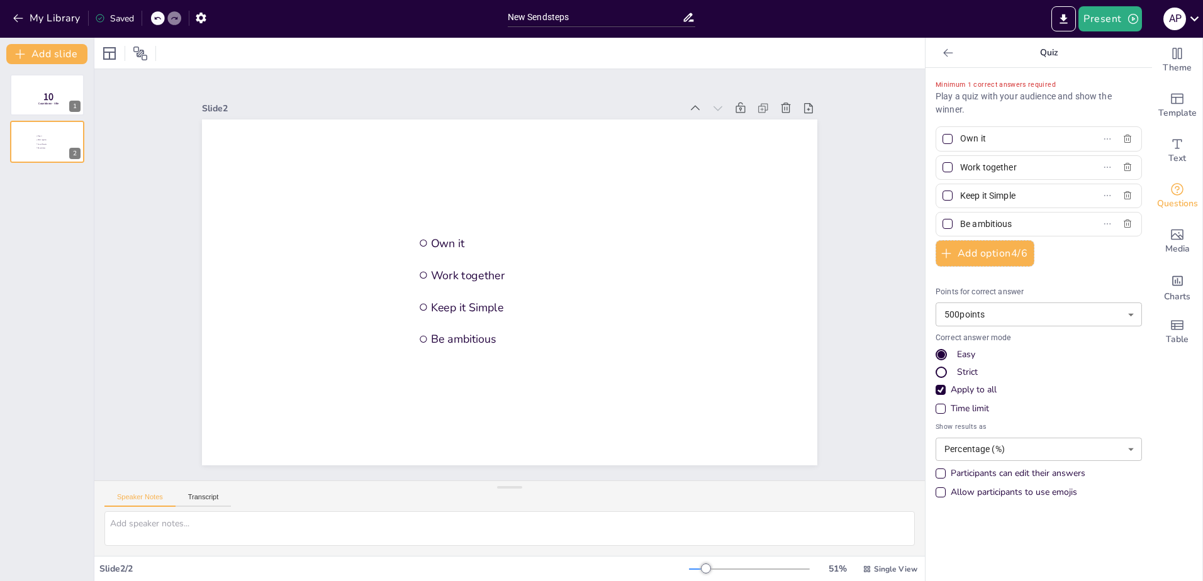
click at [425, 149] on div at bounding box center [498, 261] width 701 height 642
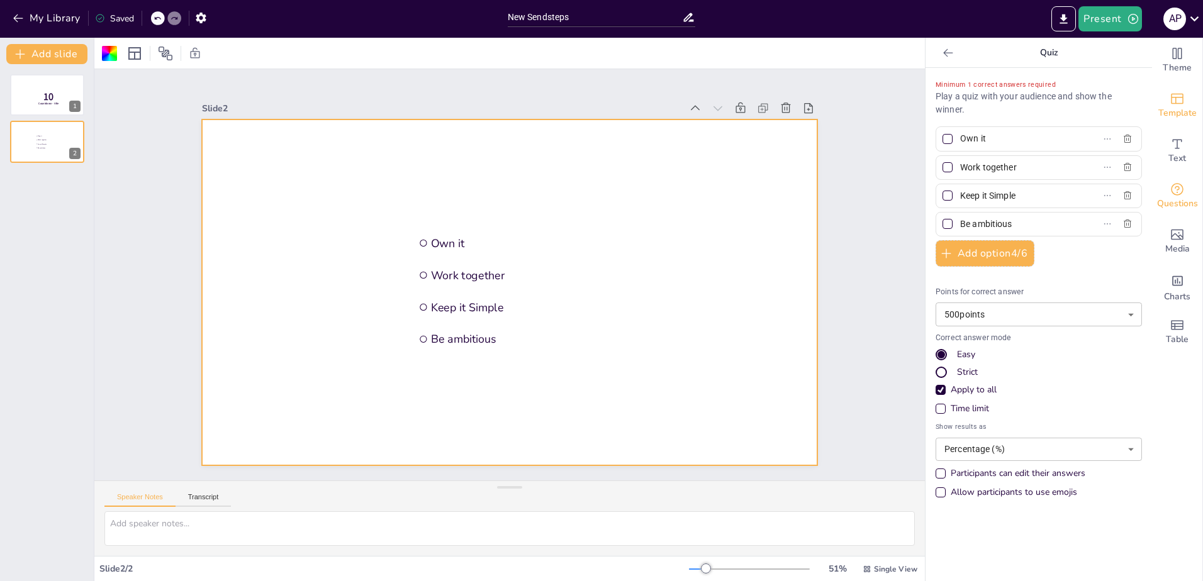
click at [1180, 102] on div "Template" at bounding box center [1177, 105] width 50 height 45
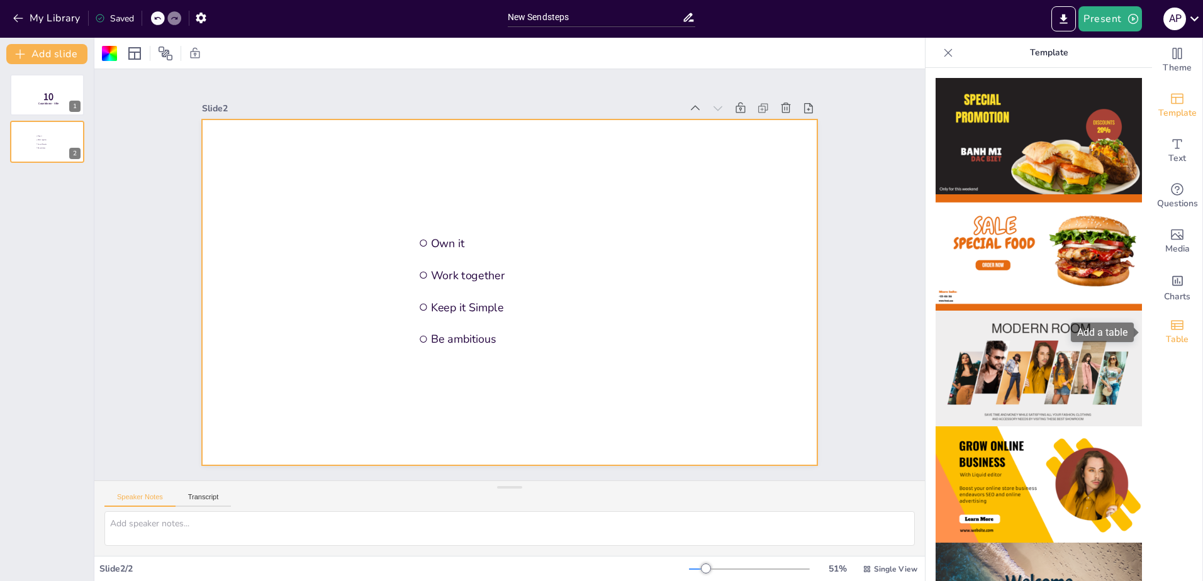
click at [1169, 321] on icon "Add a table" at bounding box center [1176, 325] width 15 height 15
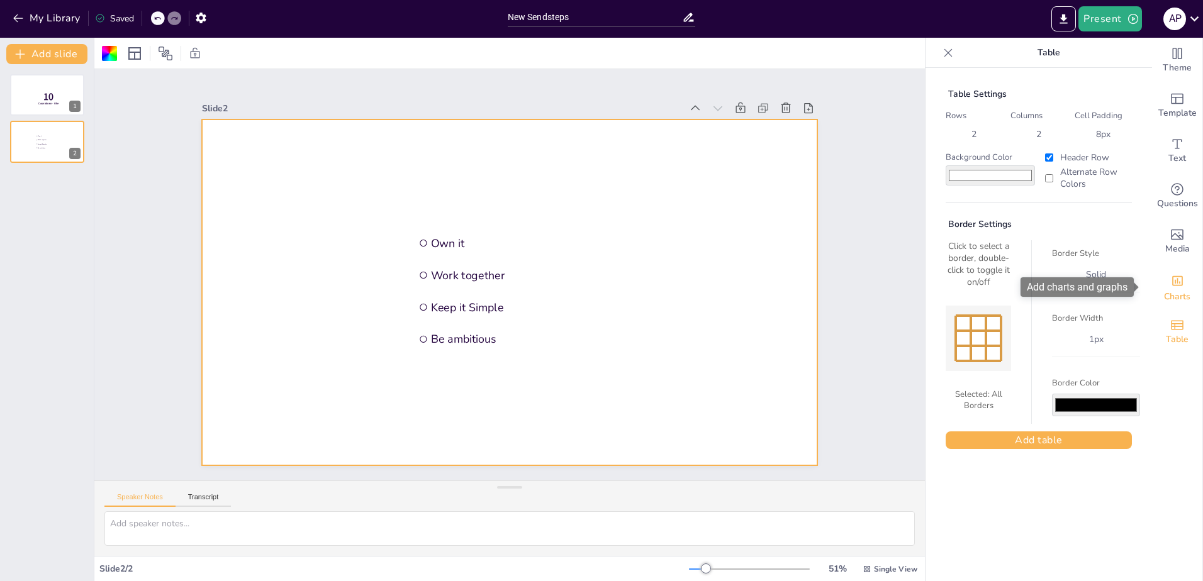
click at [1171, 288] on div "Add charts and graphs" at bounding box center [1177, 280] width 13 height 20
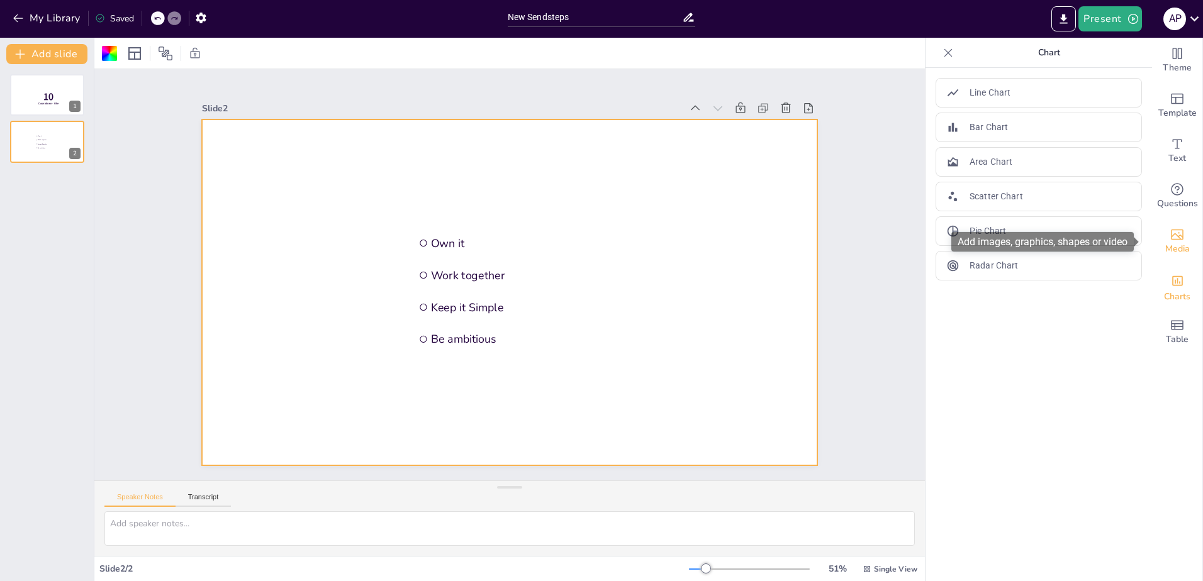
click at [1178, 245] on span "Media" at bounding box center [1177, 249] width 25 height 14
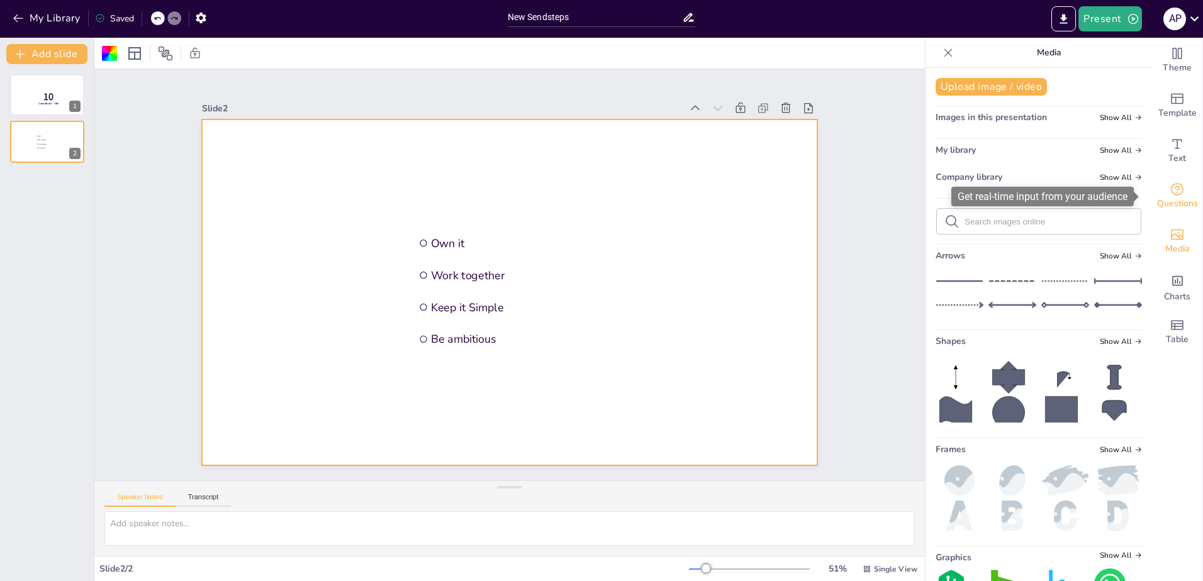
click at [1172, 197] on span "Questions" at bounding box center [1177, 204] width 41 height 14
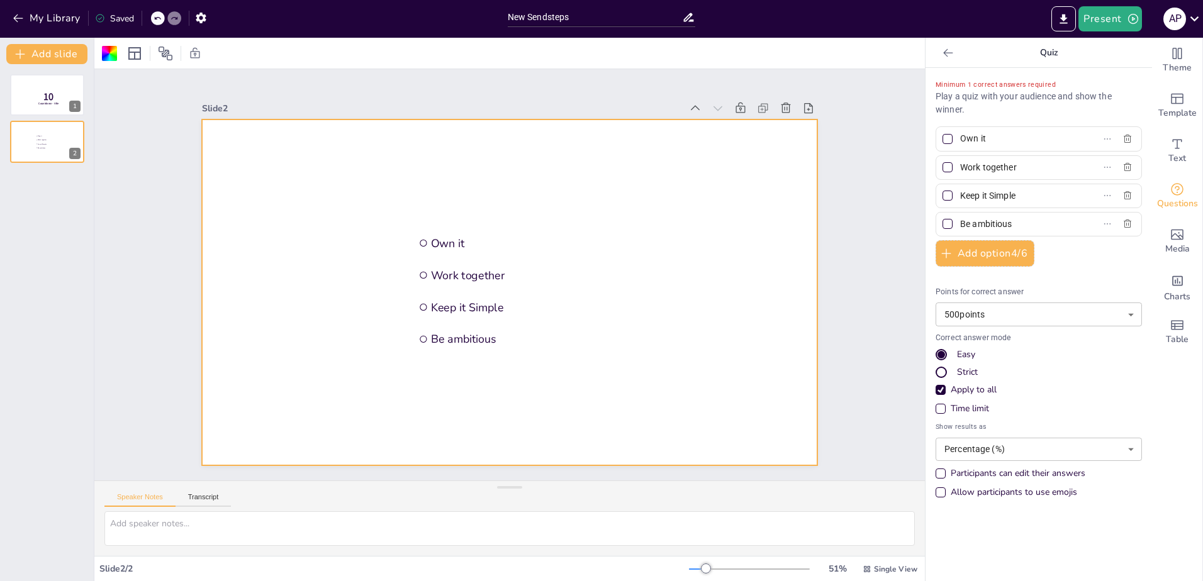
click at [988, 91] on p "Play a quiz with your audience and show the winner." at bounding box center [1038, 103] width 206 height 26
click at [973, 77] on div "Minimum 1 correct answers required Play a quiz with your audience and show the …" at bounding box center [1038, 324] width 226 height 513
click at [1031, 54] on p "Quiz" at bounding box center [1048, 53] width 181 height 30
click at [142, 570] on div "Slide 2 / 2" at bounding box center [393, 569] width 589 height 12
click at [22, 97] on div at bounding box center [46, 95] width 75 height 43
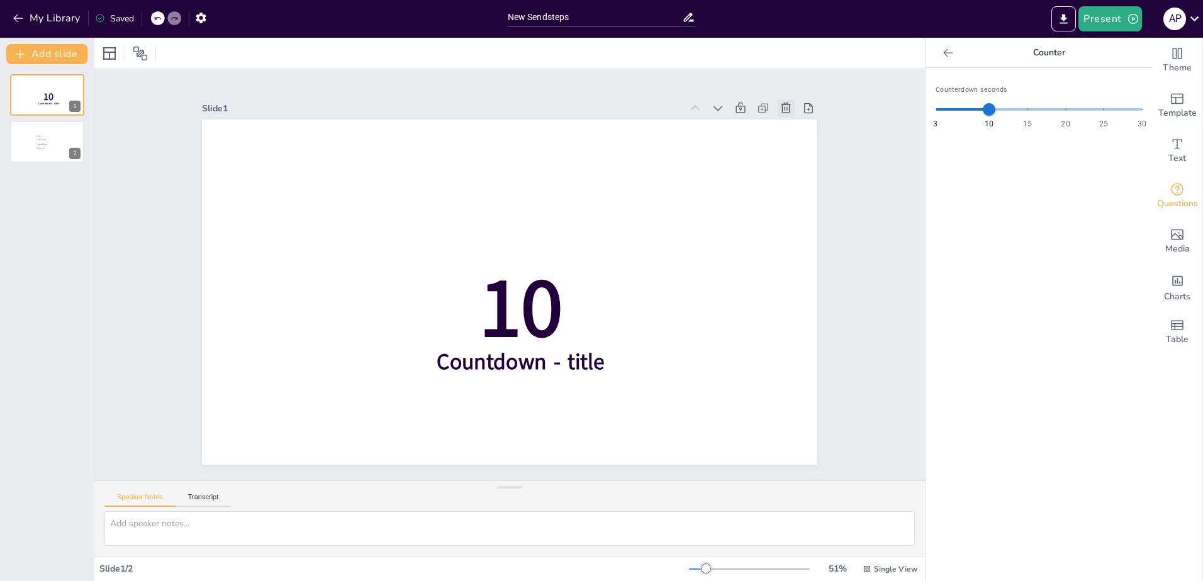
click at [209, 172] on icon at bounding box center [201, 181] width 18 height 18
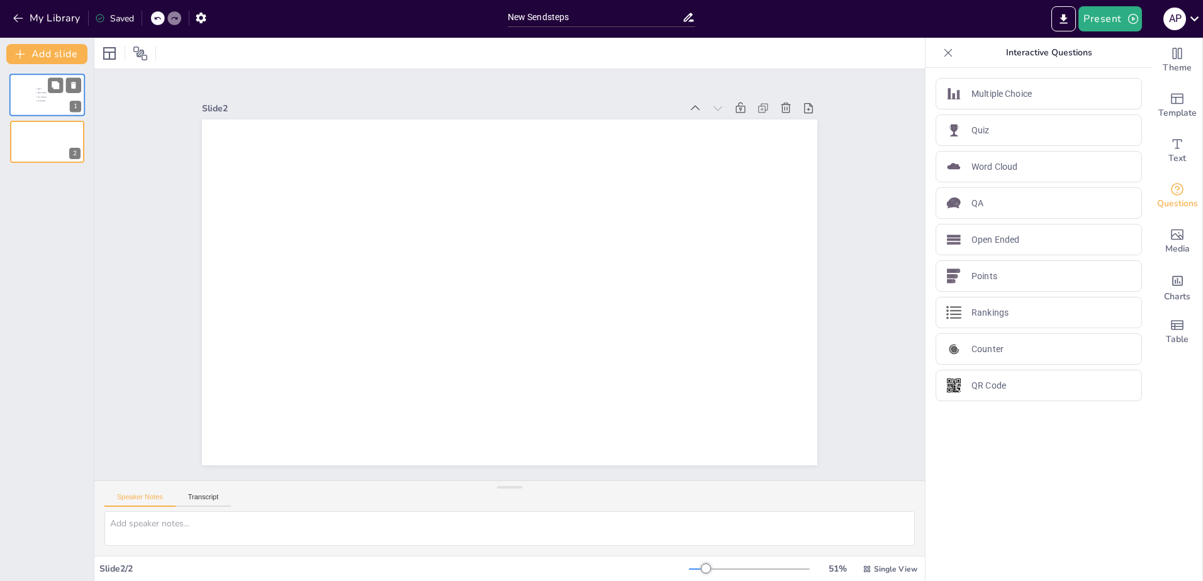
click at [48, 101] on span "Be ambitious" at bounding box center [55, 101] width 35 height 2
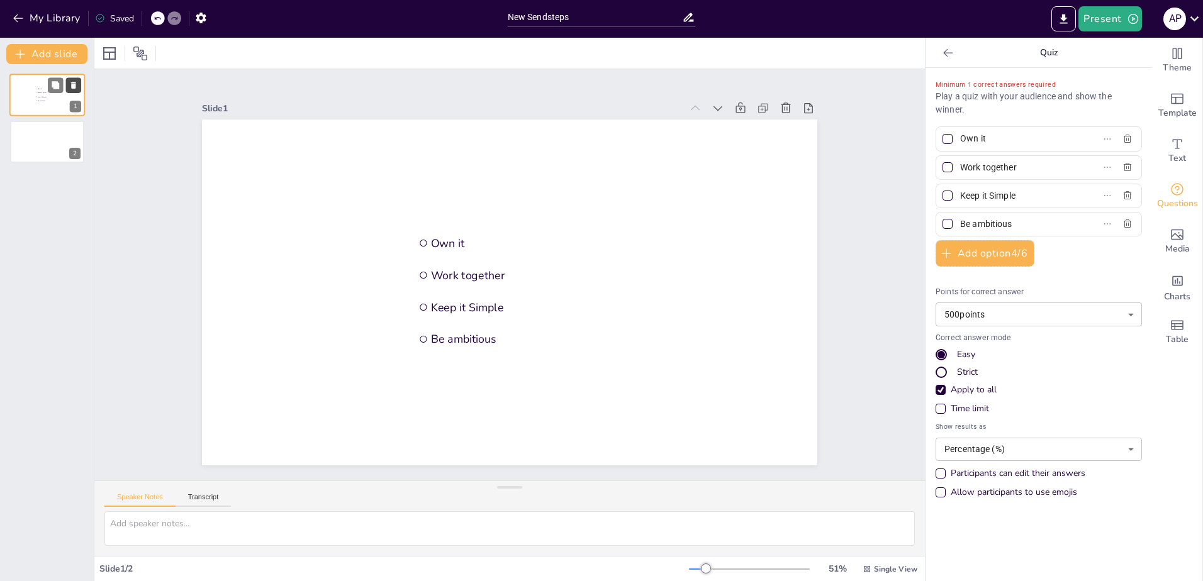
click at [72, 85] on icon at bounding box center [73, 85] width 5 height 7
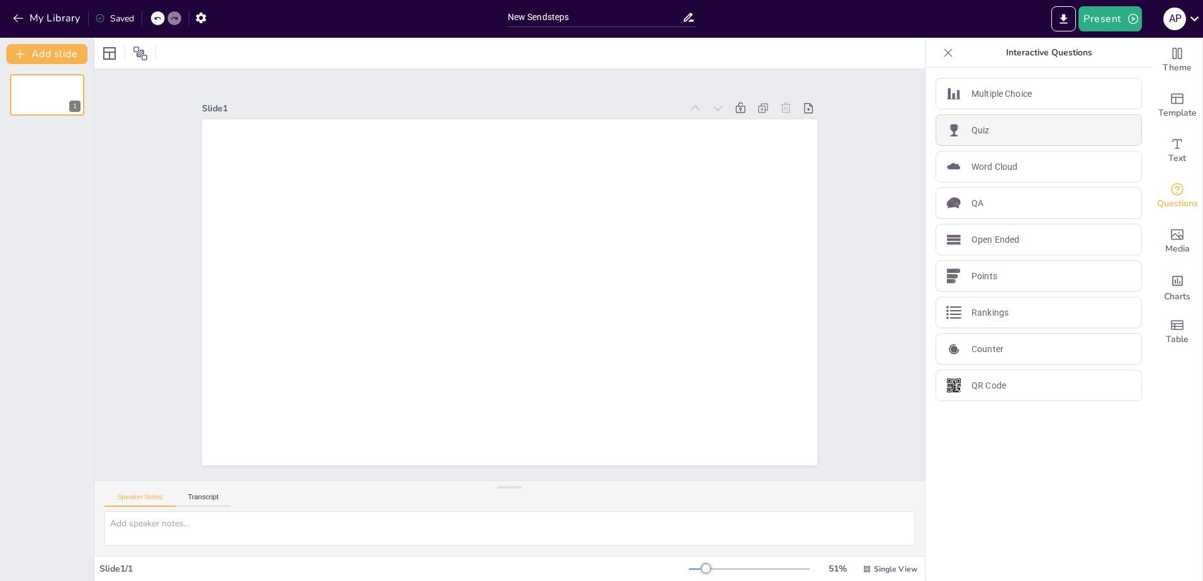
click at [1012, 137] on div "Quiz" at bounding box center [1038, 129] width 206 height 31
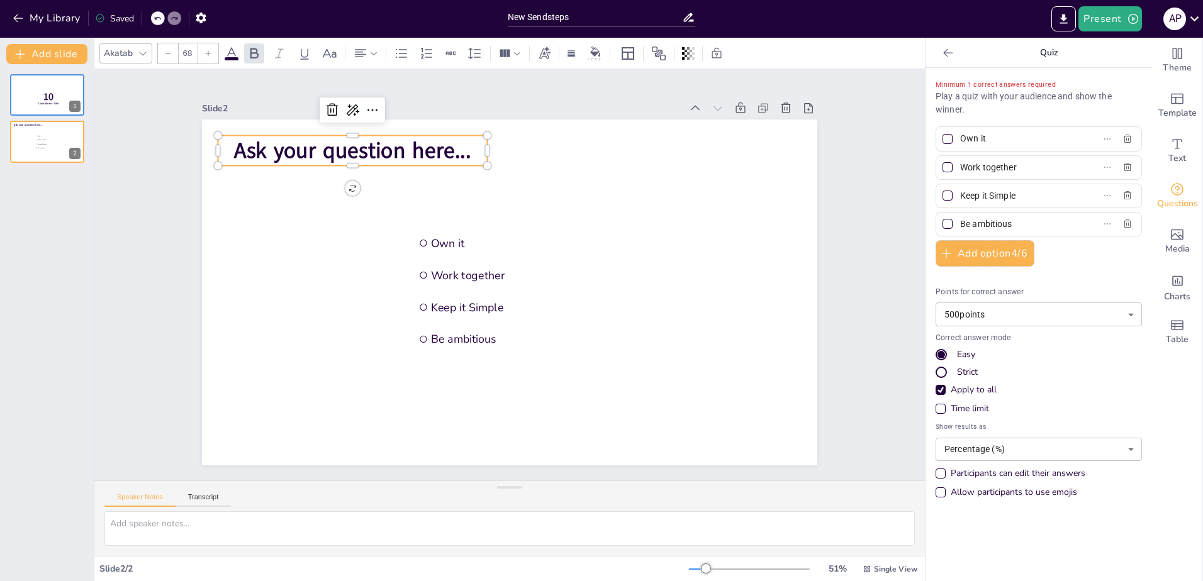
click at [503, 391] on span "Ask your question here..." at bounding box center [620, 441] width 235 height 101
click at [625, 143] on span "Ask your question here..." at bounding box center [664, 147] width 79 height 238
click at [598, 231] on span "Ask your question here..." at bounding box center [708, 303] width 220 height 144
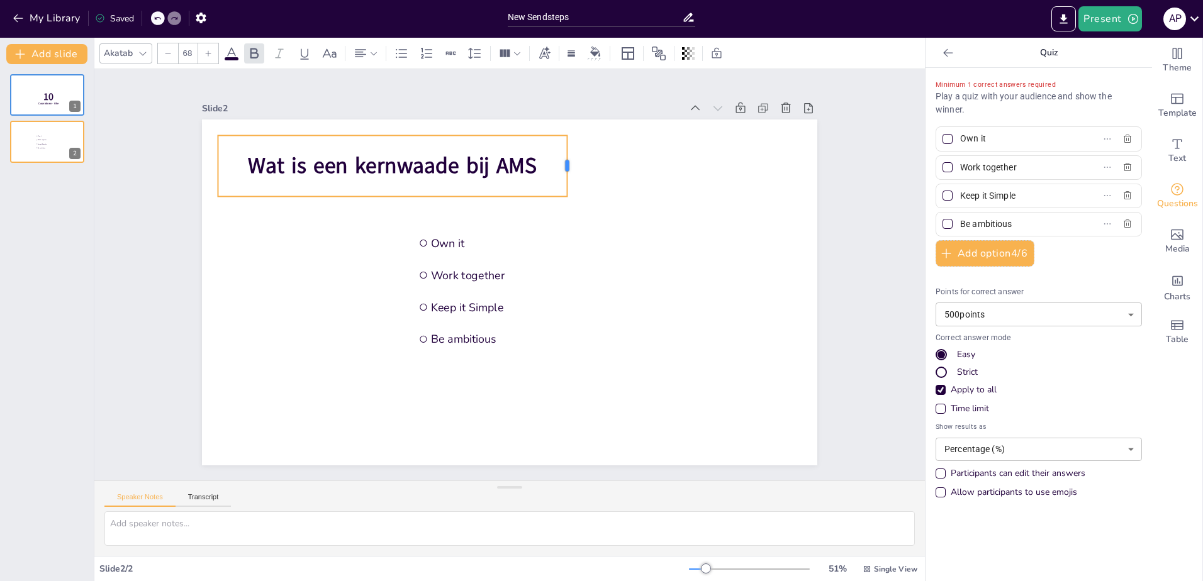
drag, startPoint x: 479, startPoint y: 161, endPoint x: 559, endPoint y: 158, distance: 80.0
click at [605, 210] on div at bounding box center [629, 236] width 48 height 52
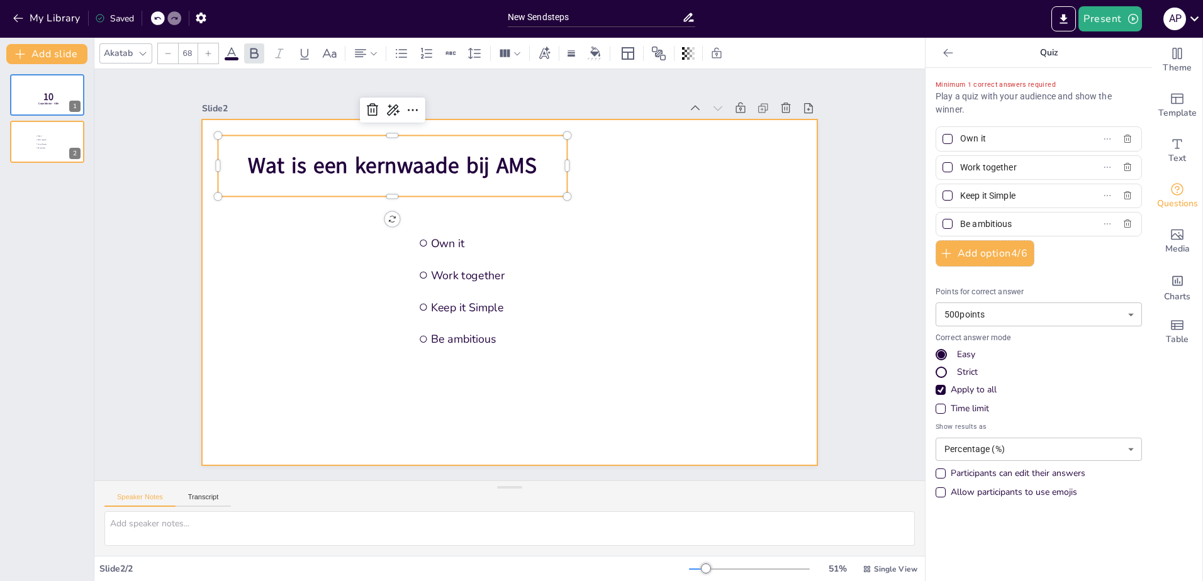
click at [564, 399] on div at bounding box center [511, 292] width 648 height 408
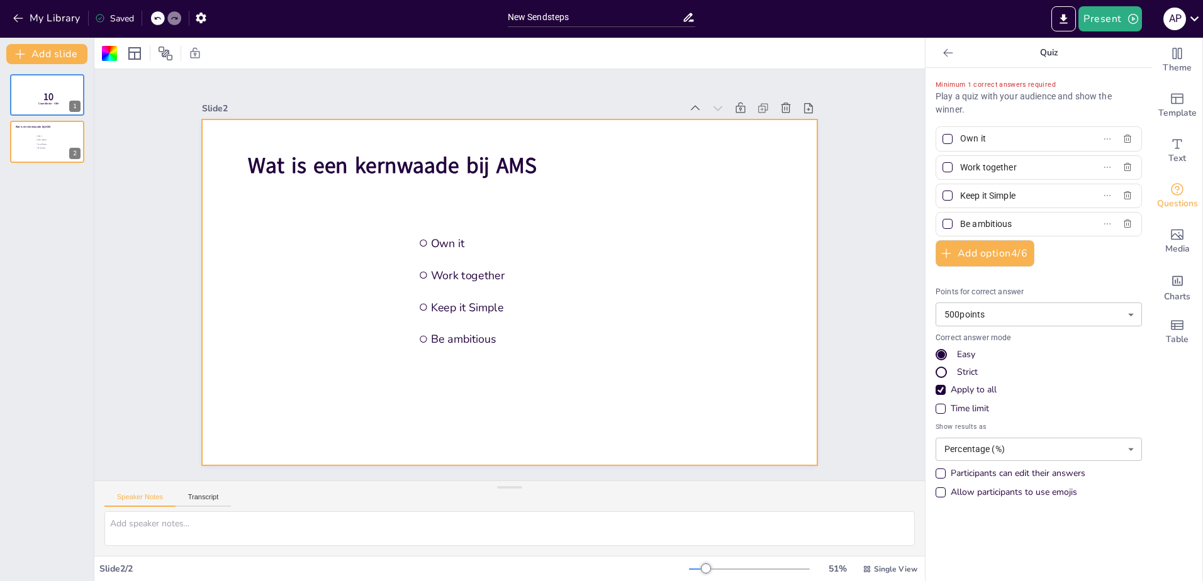
click at [942, 138] on div at bounding box center [947, 139] width 10 height 10
click at [960, 138] on input "Own it" at bounding box center [1018, 139] width 117 height 18
checkbox input "true"
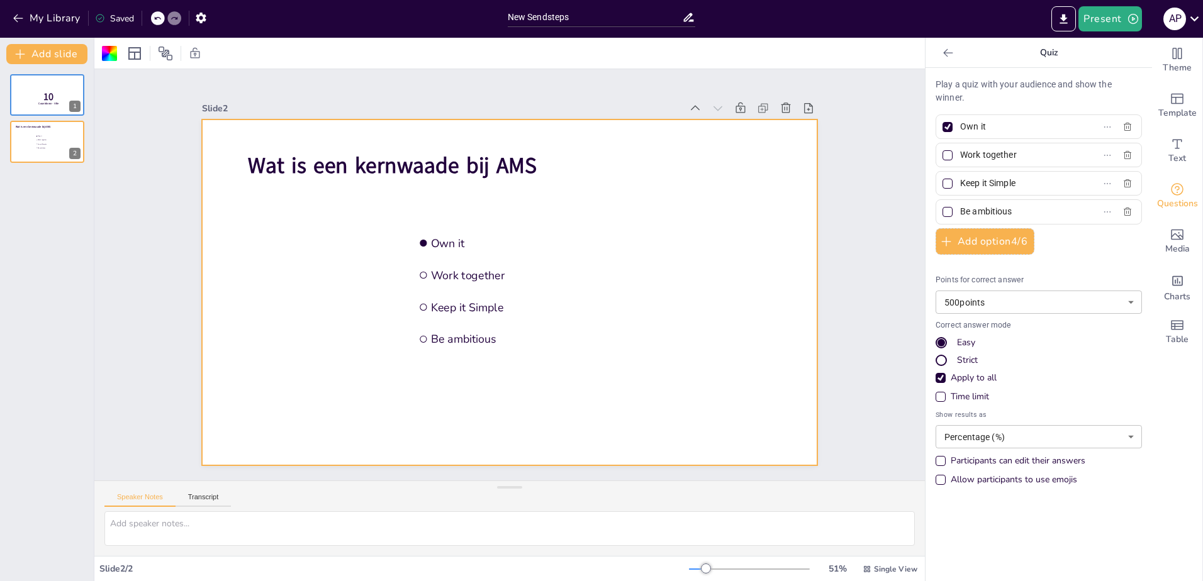
click at [944, 128] on div at bounding box center [947, 127] width 6 height 6
click at [960, 128] on input "Own it" at bounding box center [1018, 127] width 117 height 18
checkbox input "false"
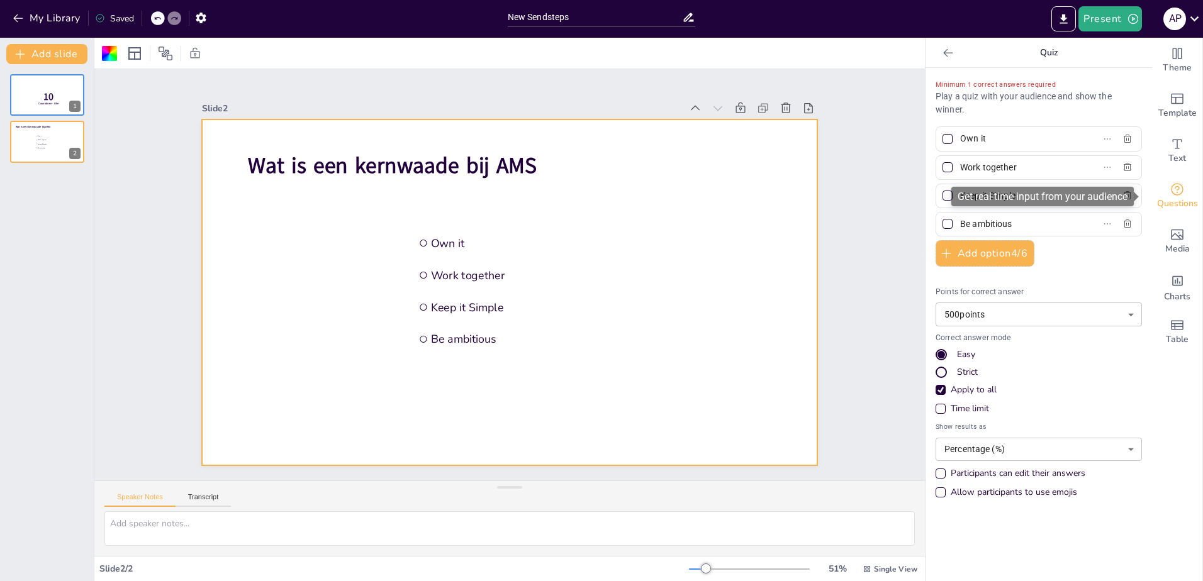
click at [1172, 193] on icon "Get real-time input from your audience" at bounding box center [1177, 189] width 13 height 13
click at [942, 138] on div at bounding box center [947, 139] width 10 height 10
click at [960, 138] on input "Own it" at bounding box center [1018, 139] width 117 height 18
checkbox input "true"
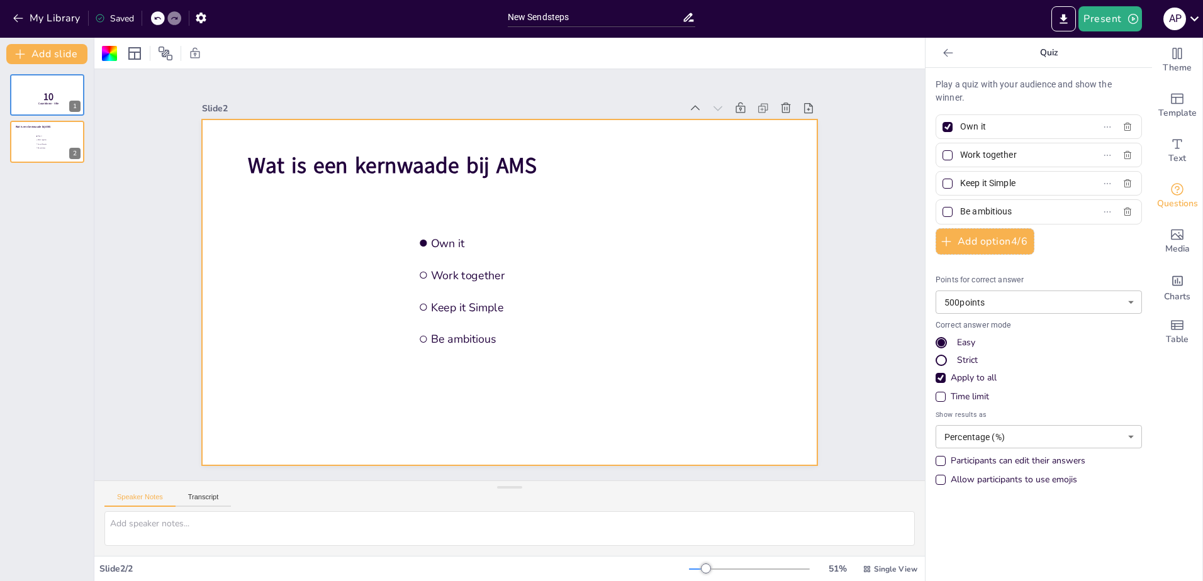
click at [942, 158] on div at bounding box center [947, 155] width 10 height 10
click at [960, 158] on input "Work together" at bounding box center [1018, 155] width 117 height 18
checkbox input "true"
click at [942, 183] on div at bounding box center [947, 184] width 10 height 10
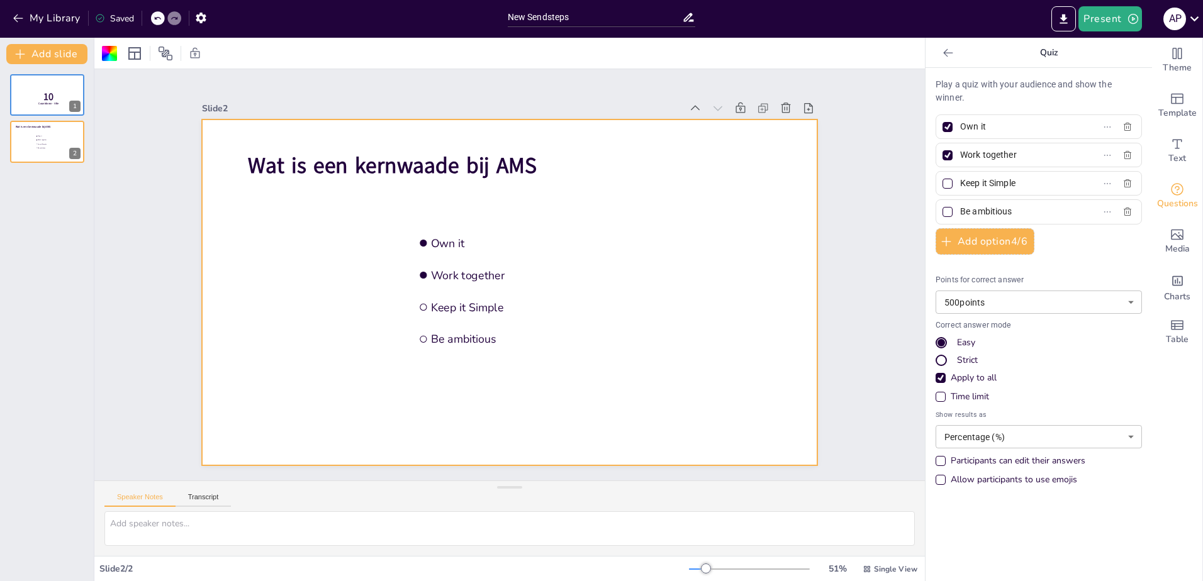
click at [960, 183] on input "Keep it Simple" at bounding box center [1018, 183] width 117 height 18
checkbox input "true"
click at [942, 212] on div at bounding box center [947, 212] width 10 height 10
click at [960, 212] on input "Be ambitious" at bounding box center [1018, 212] width 117 height 18
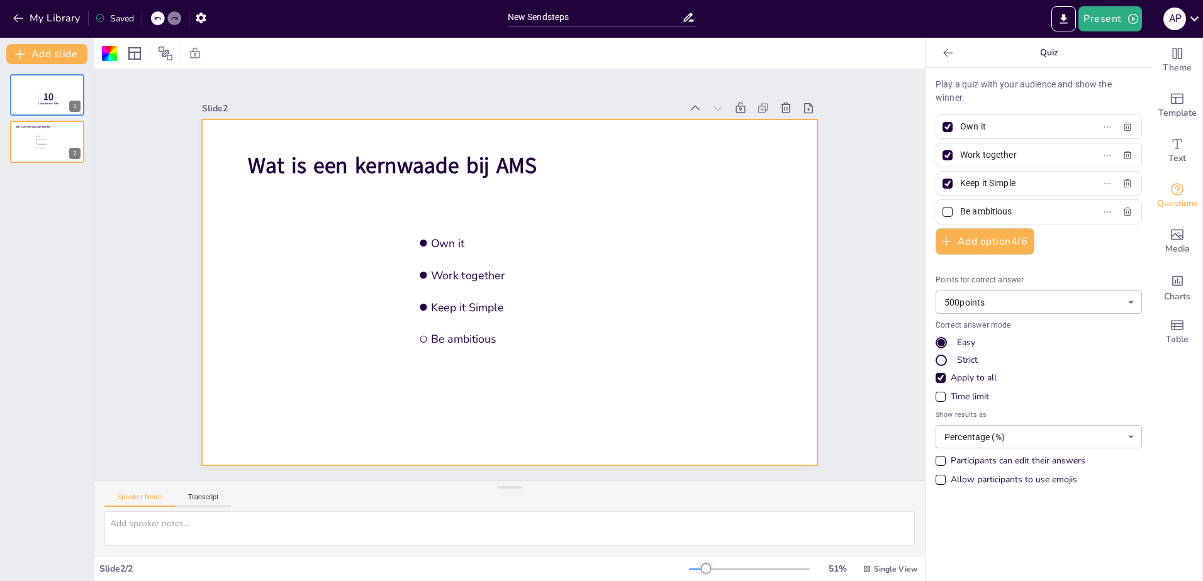
checkbox input "true"
click at [824, 377] on icon at bounding box center [833, 386] width 18 height 18
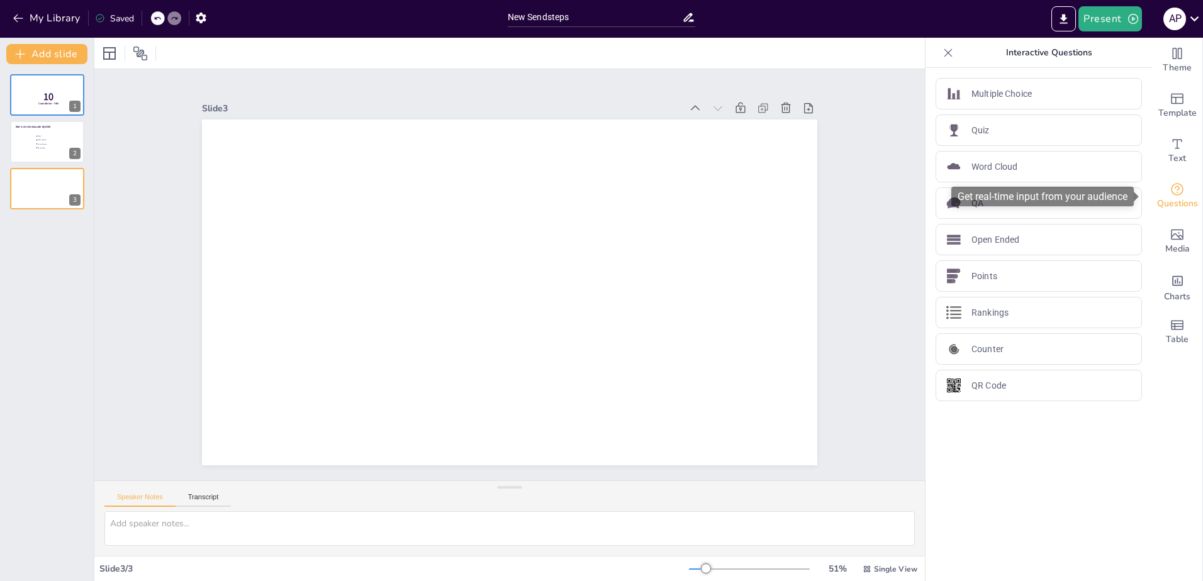
click at [1171, 194] on icon "Get real-time input from your audience" at bounding box center [1177, 189] width 13 height 13
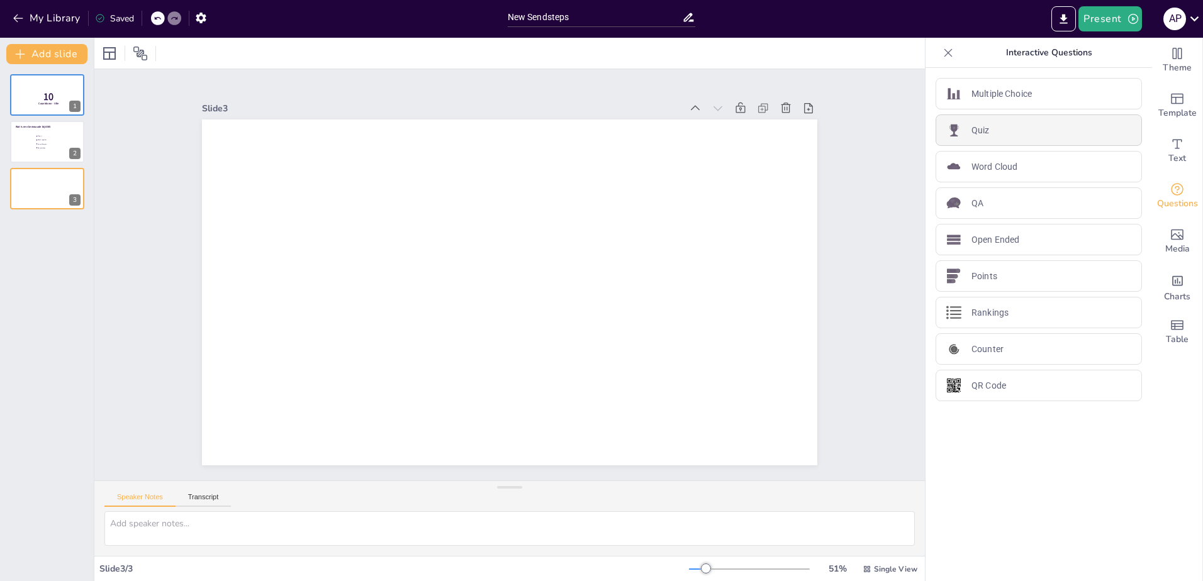
click at [982, 134] on div "Quiz" at bounding box center [1038, 129] width 206 height 31
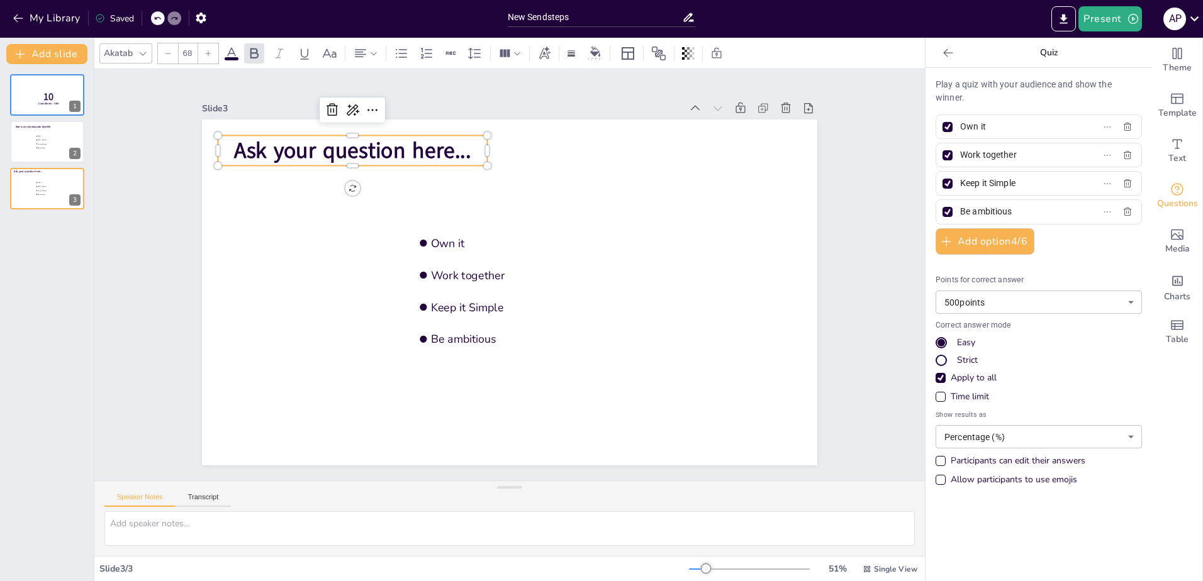
click at [270, 198] on span "Ask your question here..." at bounding box center [310, 288] width 196 height 181
click at [498, 150] on span "Ask your question here..." at bounding box center [559, 81] width 123 height 228
click at [625, 151] on span "Ask your question here..." at bounding box center [686, 182] width 123 height 228
click at [454, 151] on span "Ask your question here..." at bounding box center [455, 83] width 209 height 164
click at [988, 123] on input "Own it" at bounding box center [1018, 127] width 117 height 18
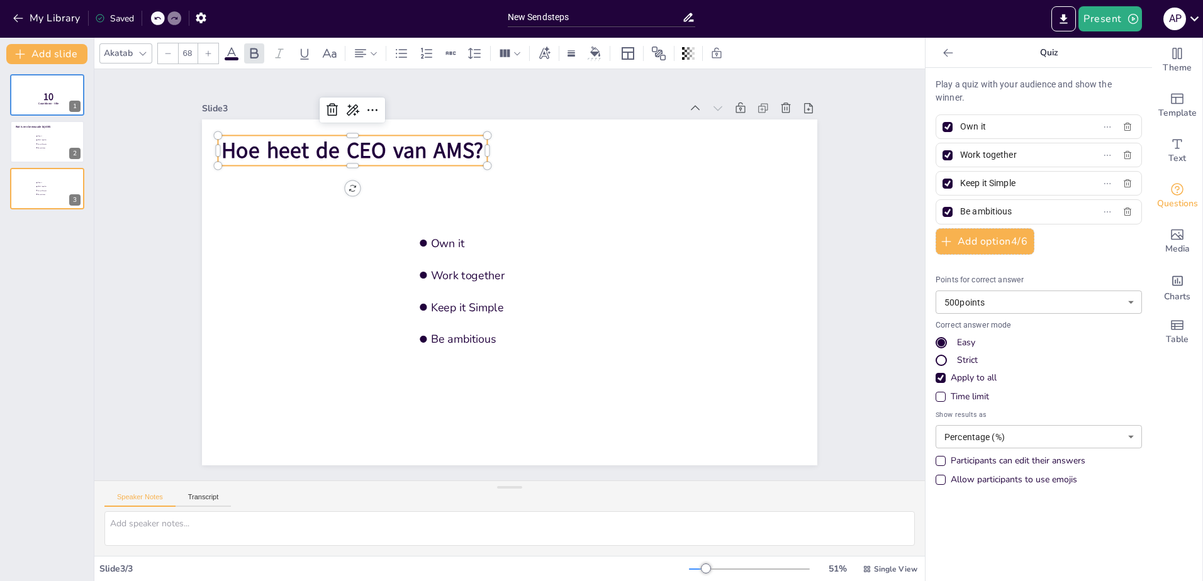
drag, startPoint x: 990, startPoint y: 127, endPoint x: 944, endPoint y: 127, distance: 46.6
click at [944, 127] on label "Own it" at bounding box center [1018, 127] width 157 height 18
click at [960, 127] on input "Own it" at bounding box center [1018, 127] width 117 height 18
type input "C"
type input "[PERSON_NAME]"
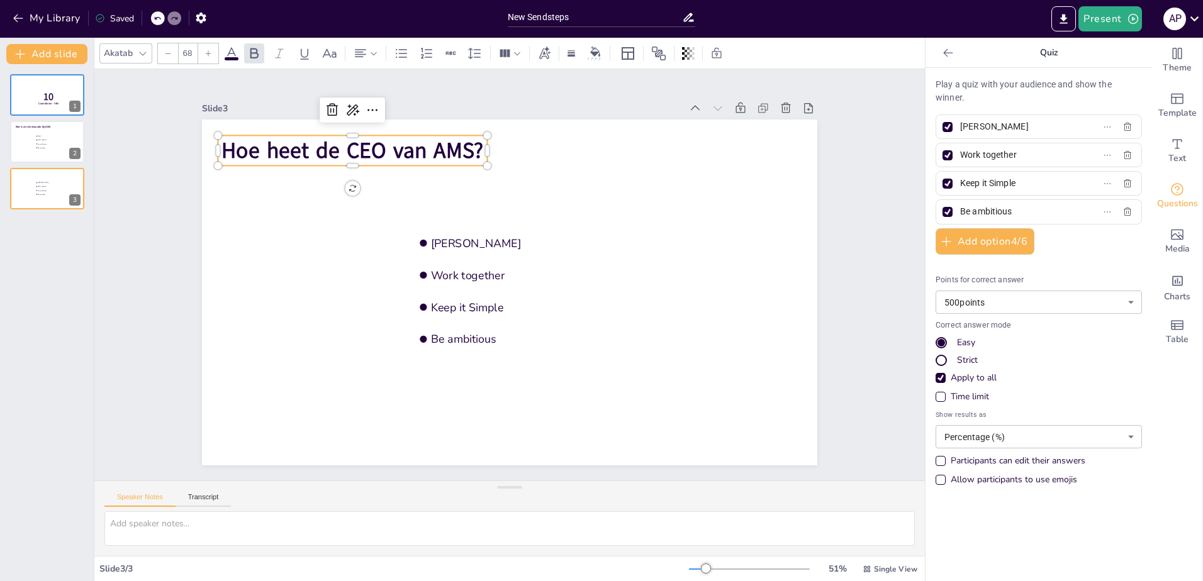
click at [984, 152] on input "Work together" at bounding box center [1018, 155] width 117 height 18
click at [983, 152] on input "Work together" at bounding box center [1018, 155] width 117 height 18
click at [944, 128] on div at bounding box center [947, 127] width 6 height 6
click at [960, 128] on input "[PERSON_NAME]" at bounding box center [1018, 127] width 117 height 18
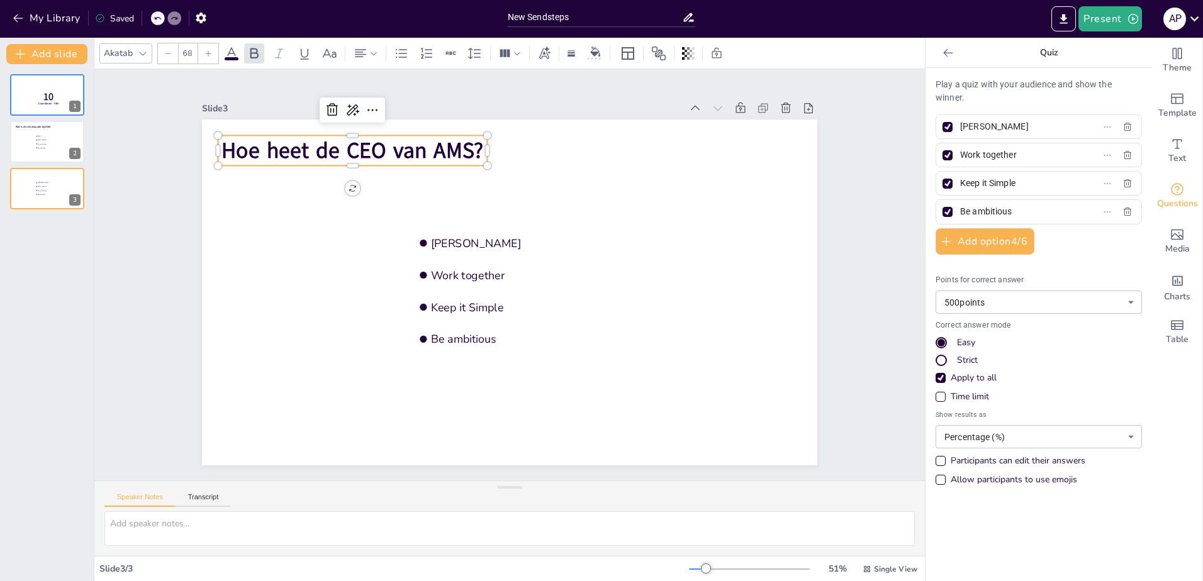
checkbox input "false"
click at [942, 182] on div at bounding box center [947, 184] width 10 height 10
click at [960, 182] on input "Keep it Simple" at bounding box center [1018, 183] width 117 height 18
checkbox input "false"
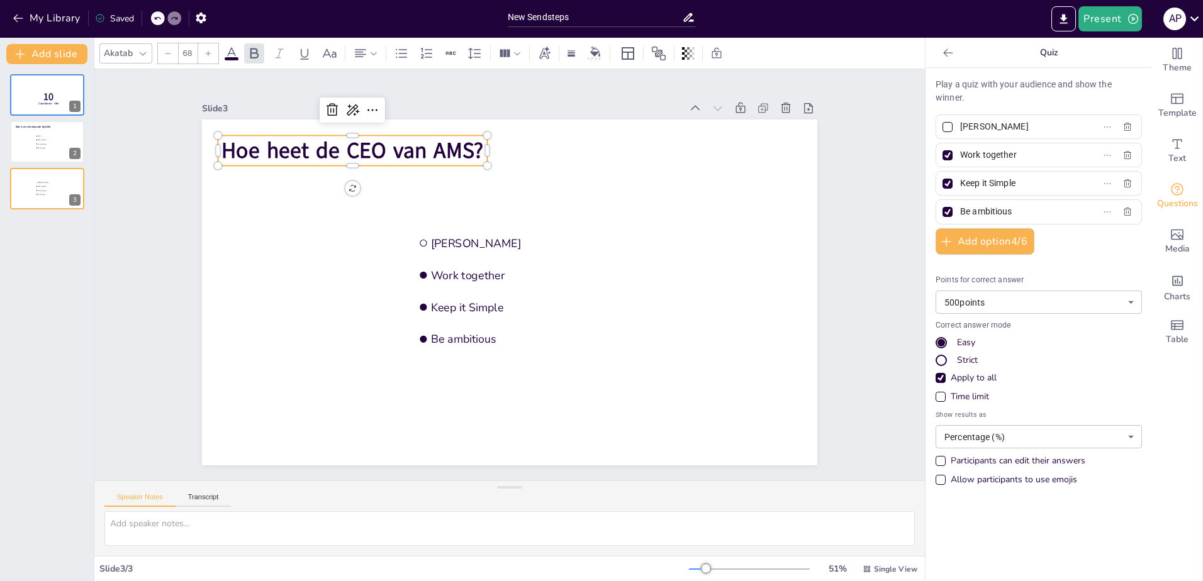
checkbox input "false"
click at [940, 164] on label "Work together" at bounding box center [1018, 155] width 157 height 18
click at [960, 164] on input "Work together" at bounding box center [1018, 155] width 117 height 18
click at [942, 159] on div at bounding box center [947, 155] width 10 height 10
click at [960, 159] on input "Work together" at bounding box center [1018, 155] width 117 height 18
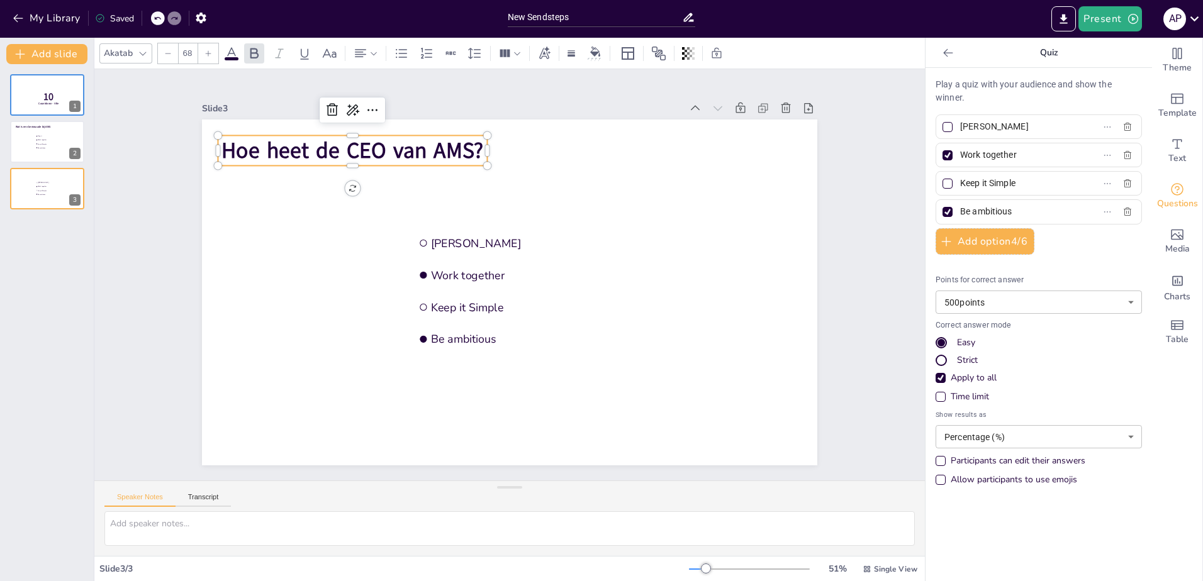
checkbox input "false"
click at [976, 155] on input "Work together" at bounding box center [1018, 155] width 117 height 18
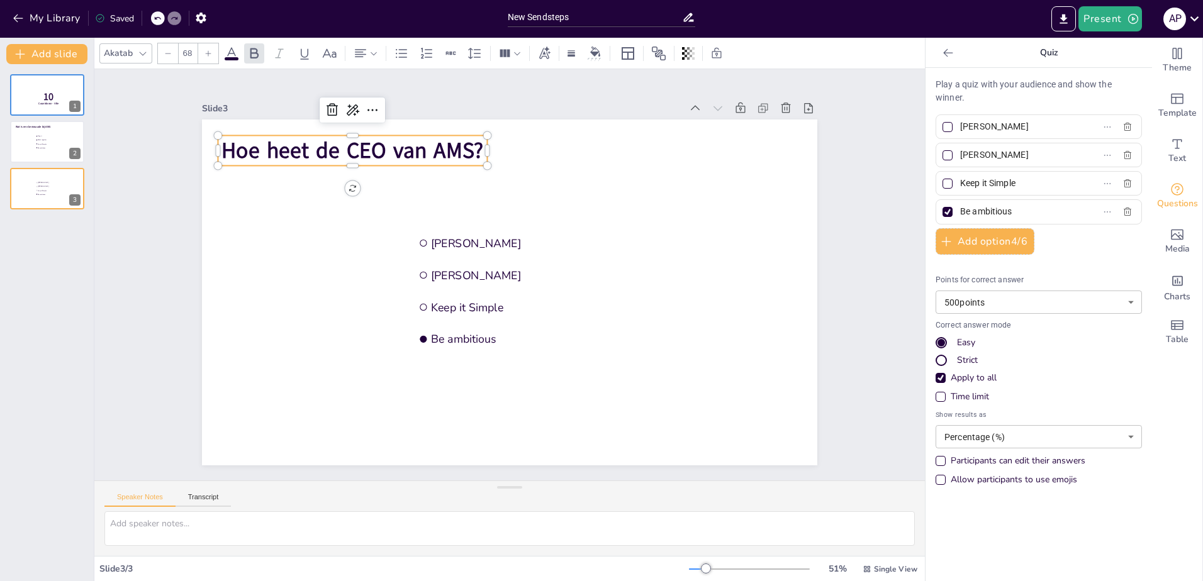
type input "[PERSON_NAME]"
click at [960, 180] on input "Keep it Simple" at bounding box center [1018, 183] width 117 height 18
type input "[PERSON_NAME]"
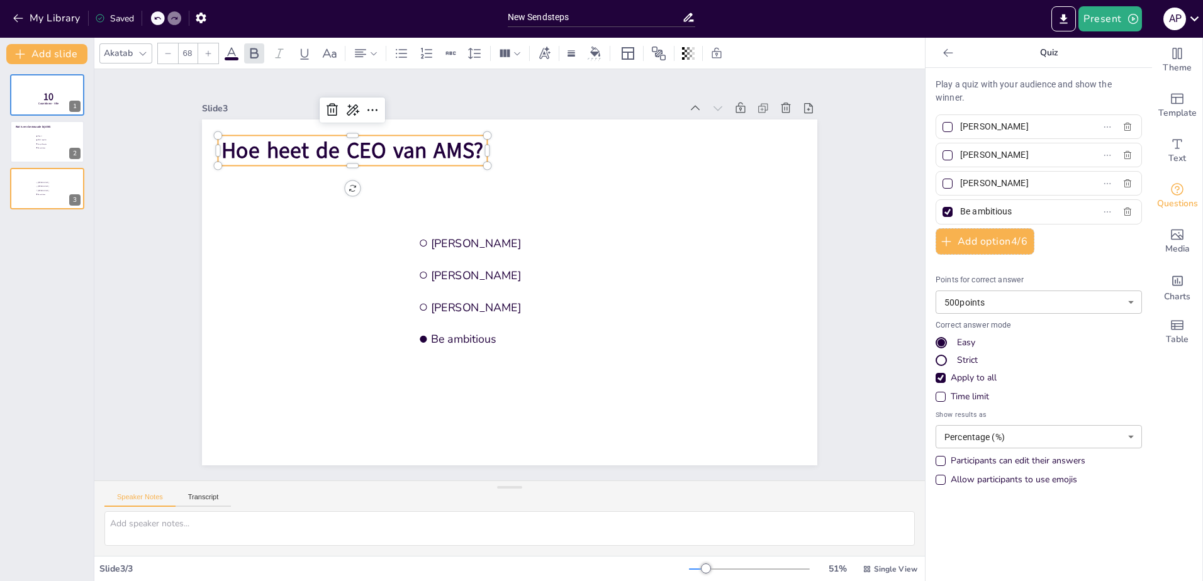
click at [978, 211] on input "Be ambitious" at bounding box center [1018, 212] width 117 height 18
type input "[PERSON_NAME]"
click at [843, 272] on icon at bounding box center [851, 280] width 17 height 17
